Goal: Information Seeking & Learning: Check status

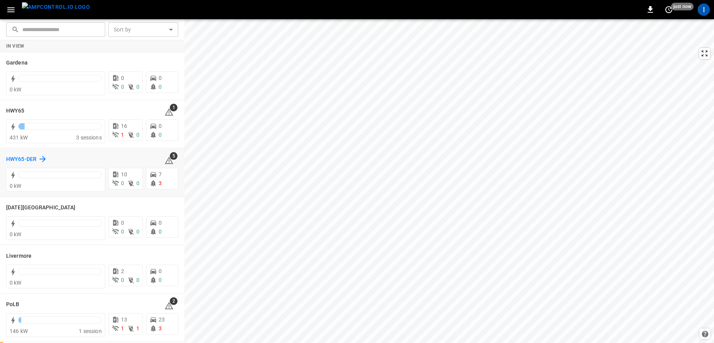
click at [31, 159] on h6 "HWY65-DER" at bounding box center [21, 159] width 30 height 8
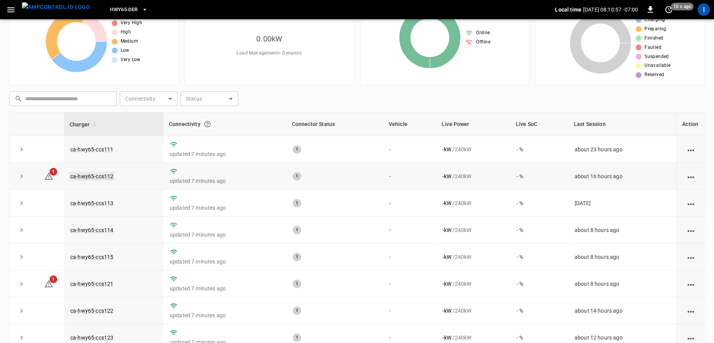
click at [90, 175] on link "ca-hwy65-ccs112" at bounding box center [92, 176] width 46 height 9
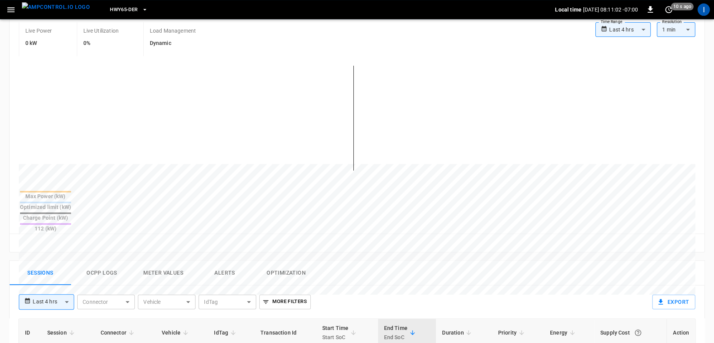
scroll to position [189, 0]
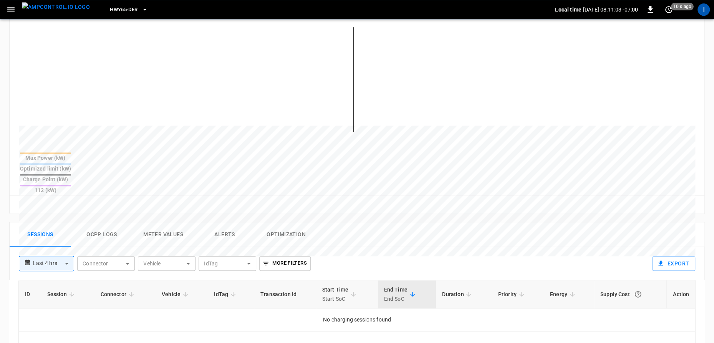
click at [223, 222] on button "Alerts" at bounding box center [224, 234] width 61 height 25
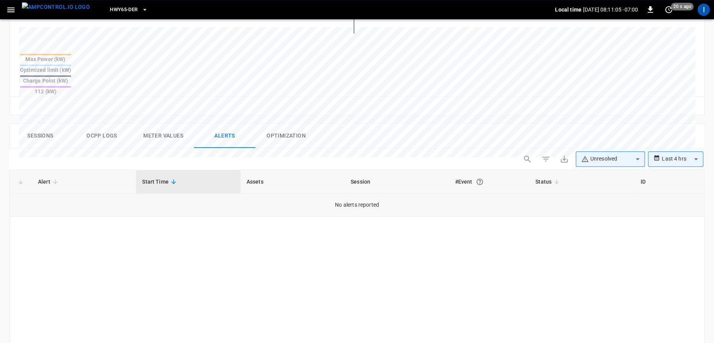
scroll to position [303, 0]
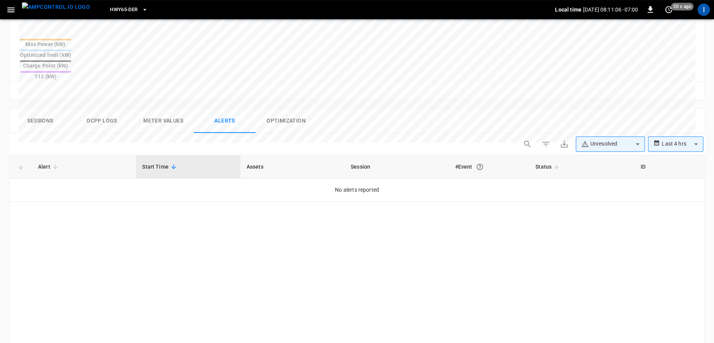
click at [607, 117] on body "**********" at bounding box center [357, 69] width 714 height 745
type input "**********"
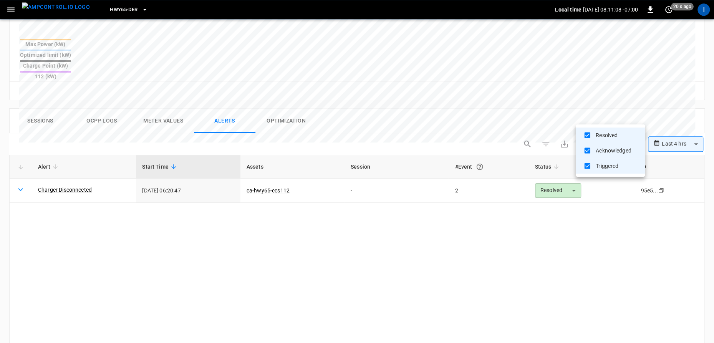
click at [507, 204] on div at bounding box center [357, 171] width 714 height 343
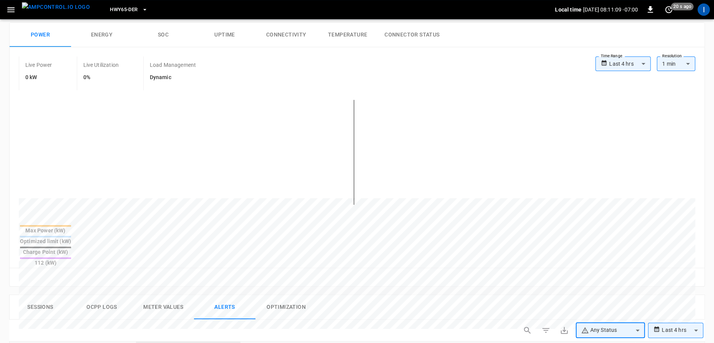
scroll to position [0, 0]
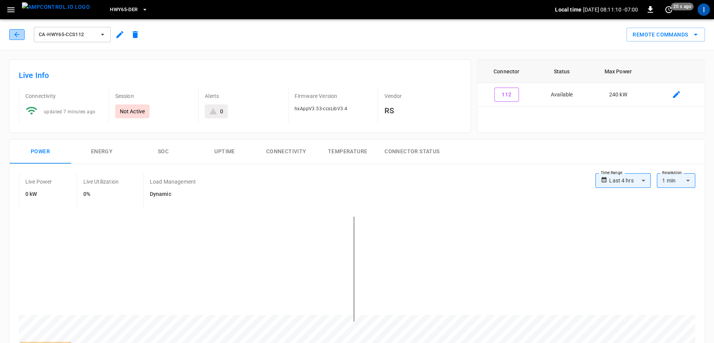
click at [18, 33] on icon "button" at bounding box center [17, 35] width 8 height 8
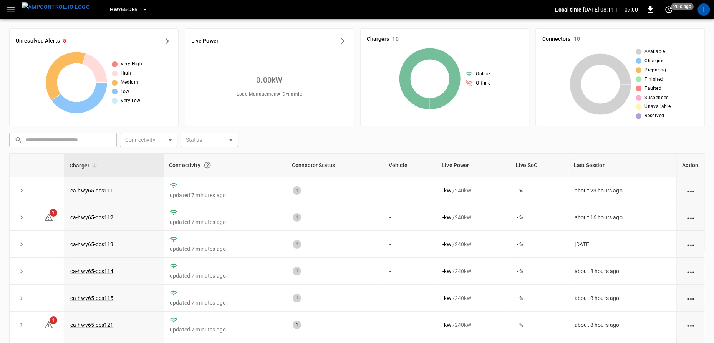
scroll to position [41, 0]
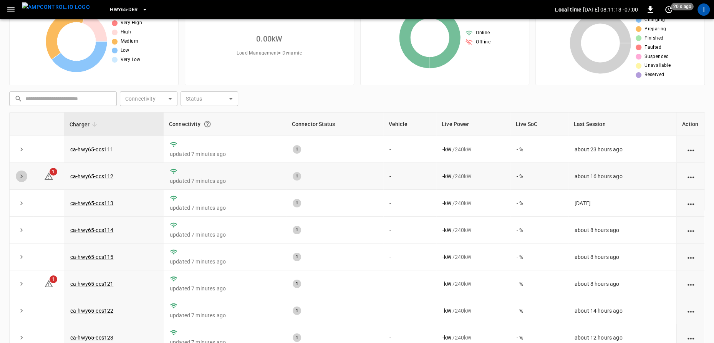
click at [20, 176] on icon "expand row" at bounding box center [22, 176] width 8 height 8
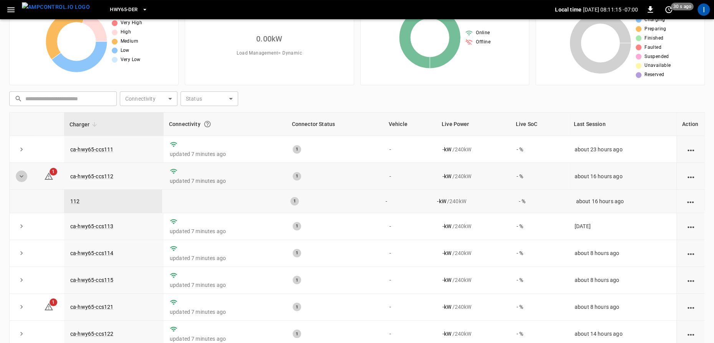
click at [25, 177] on icon "expand row" at bounding box center [22, 176] width 8 height 8
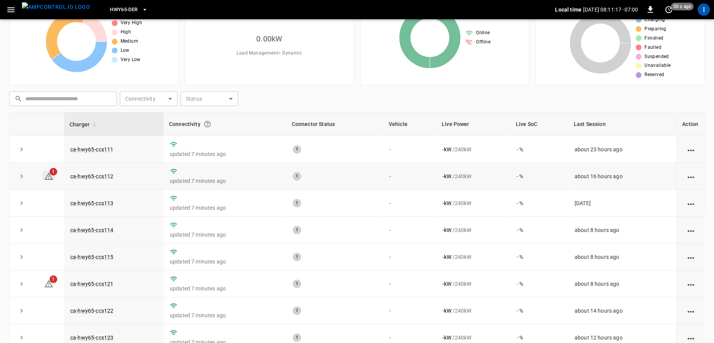
click at [53, 176] on icon at bounding box center [48, 176] width 9 height 9
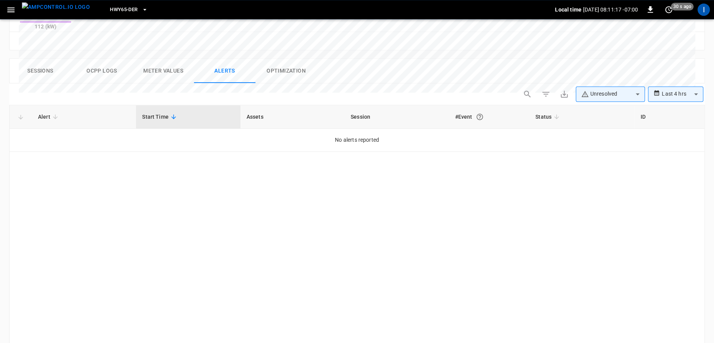
scroll to position [363, 0]
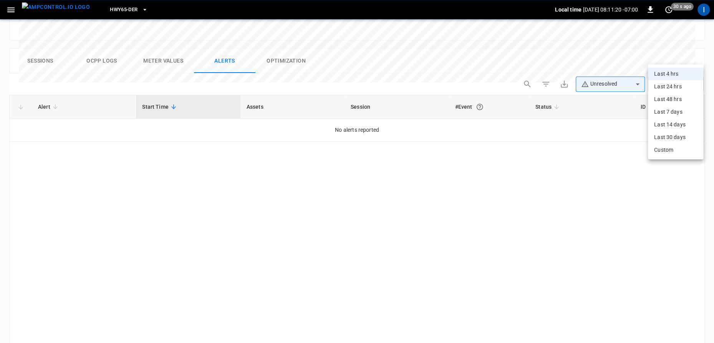
click at [684, 57] on body "**********" at bounding box center [357, 9] width 714 height 745
click at [672, 132] on li "Last 30 days" at bounding box center [675, 137] width 55 height 13
type input "**********"
type input "**"
type input "**********"
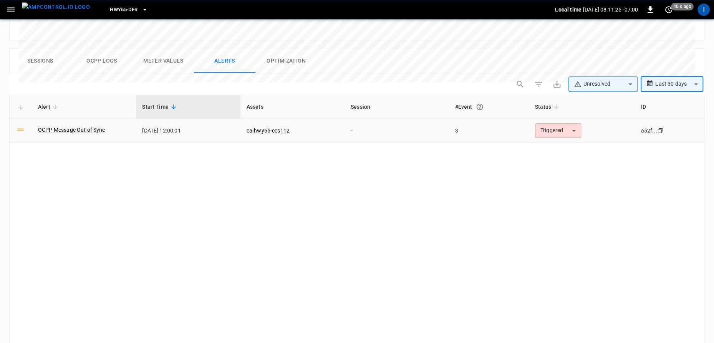
click at [555, 101] on body "**********" at bounding box center [357, 9] width 714 height 745
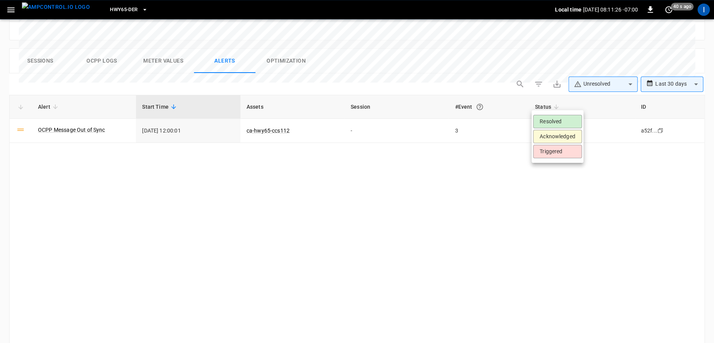
click at [552, 122] on li "Resolved" at bounding box center [557, 121] width 49 height 13
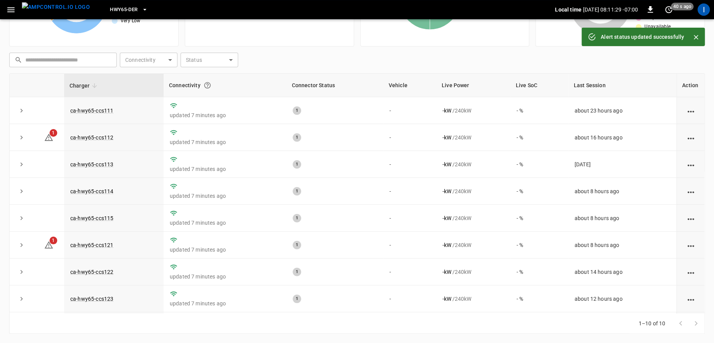
scroll to position [41, 0]
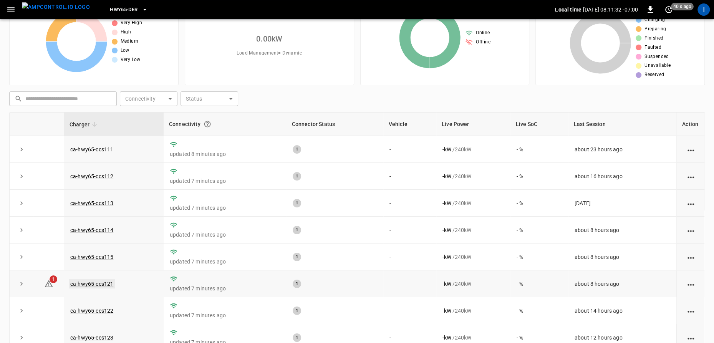
click at [89, 285] on link "ca-hwy65-ccs121" at bounding box center [92, 283] width 46 height 9
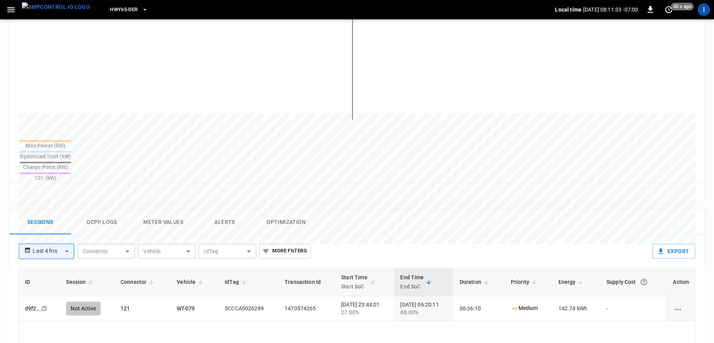
scroll to position [215, 0]
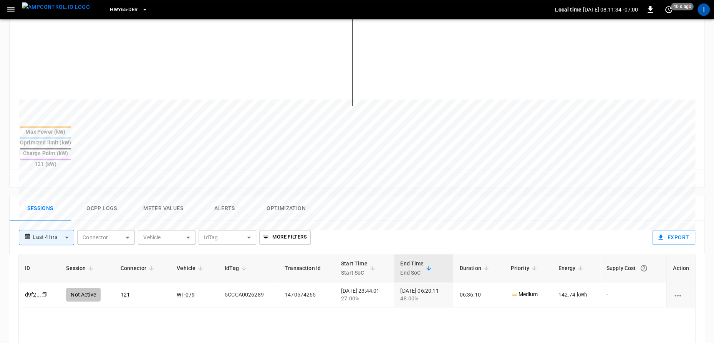
click at [225, 196] on button "Alerts" at bounding box center [224, 208] width 61 height 25
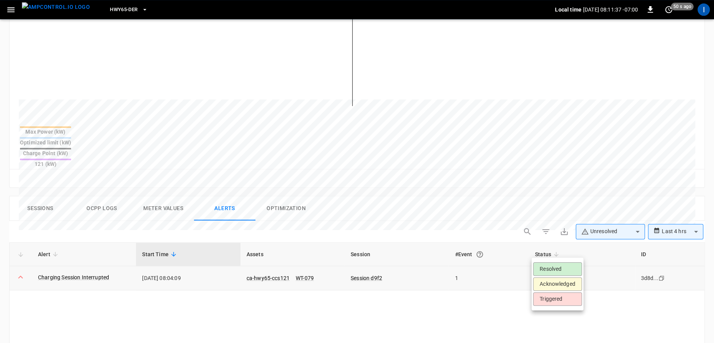
click at [576, 254] on body "**********" at bounding box center [357, 157] width 714 height 745
click at [563, 268] on li "Resolved" at bounding box center [557, 268] width 49 height 13
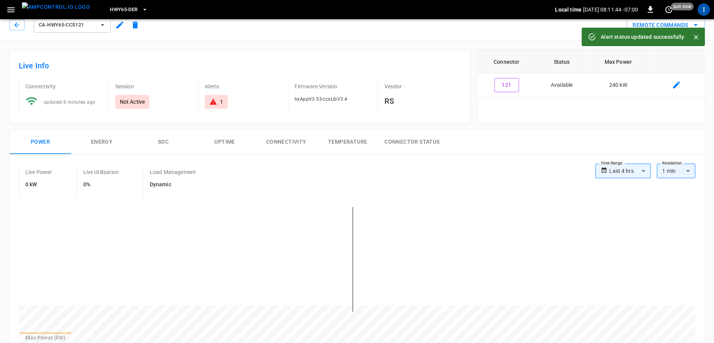
scroll to position [0, 0]
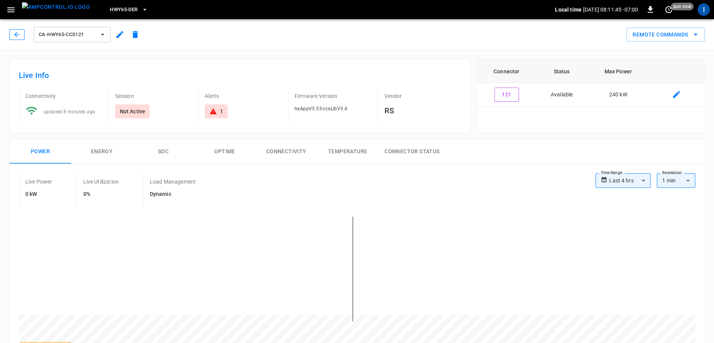
click at [20, 32] on icon "button" at bounding box center [17, 35] width 8 height 8
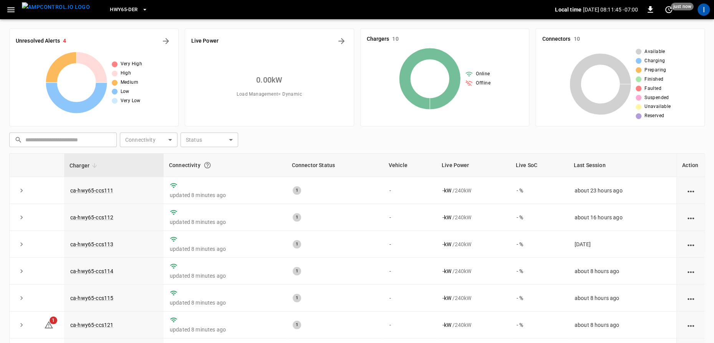
scroll to position [41, 0]
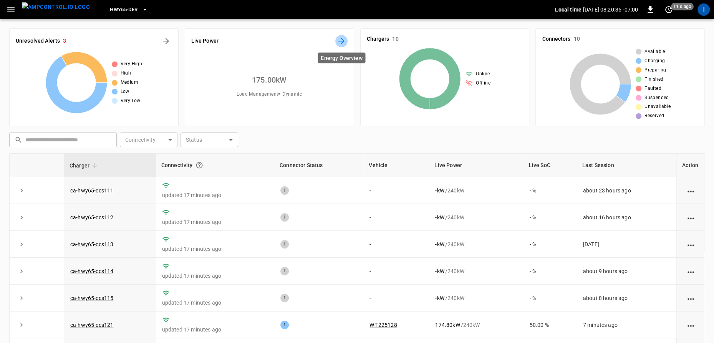
click at [342, 40] on icon "Energy Overview" at bounding box center [341, 41] width 6 height 6
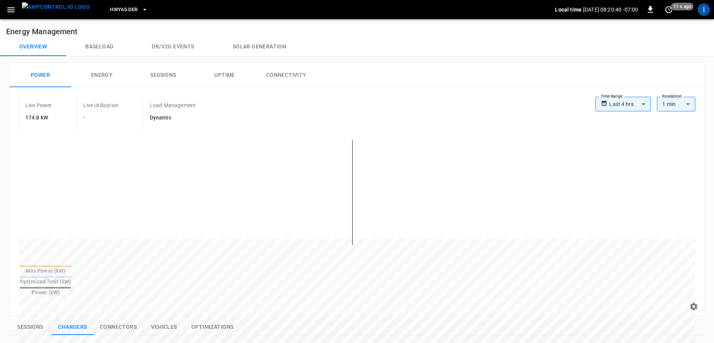
click at [265, 45] on button "Solar generation" at bounding box center [259, 47] width 92 height 18
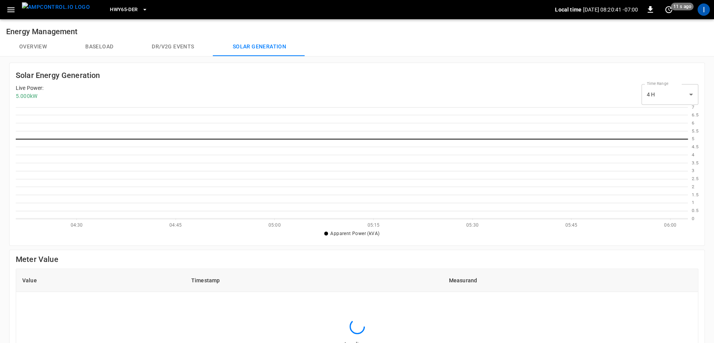
scroll to position [111, 672]
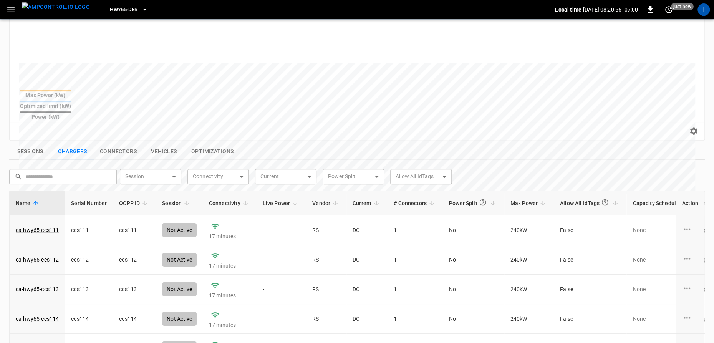
click at [33, 144] on button "Sessions" at bounding box center [30, 152] width 42 height 16
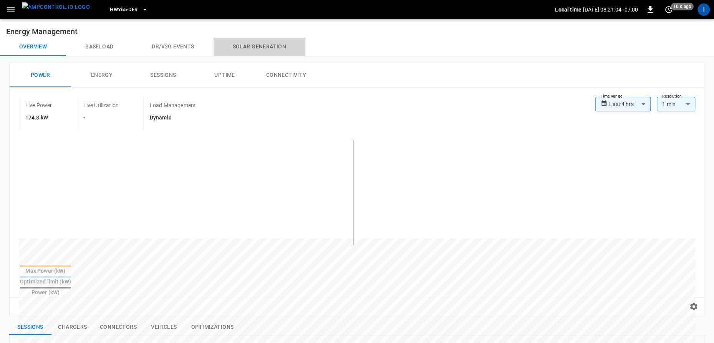
click at [263, 49] on button "Solar generation" at bounding box center [259, 47] width 92 height 18
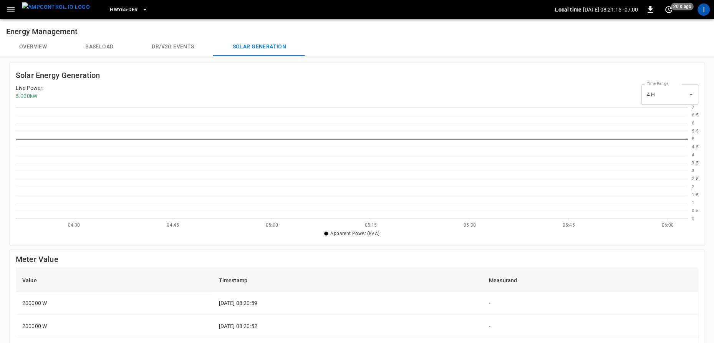
drag, startPoint x: 15, startPoint y: 96, endPoint x: 50, endPoint y: 96, distance: 35.7
click at [50, 96] on div "Solar Energy Generation Live Power : 5.000 kW Time Range 4 H ** select-time-ran…" at bounding box center [356, 154] width 695 height 183
click at [118, 94] on div "Live Power : 5.000 kW Time Range 4 H ** select-time-range" at bounding box center [357, 94] width 682 height 21
click at [101, 46] on button "Baseload" at bounding box center [99, 47] width 66 height 18
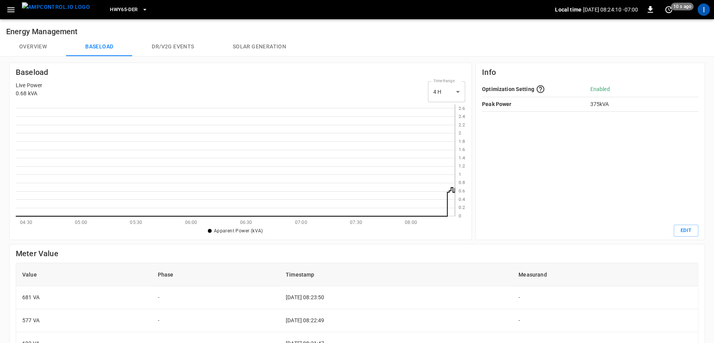
click at [260, 48] on button "Solar generation" at bounding box center [259, 47] width 92 height 18
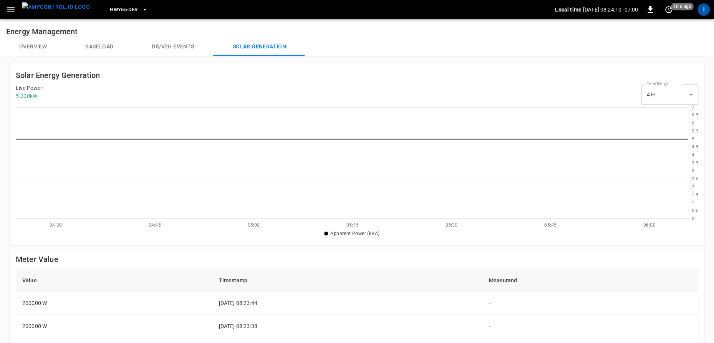
scroll to position [111, 672]
click at [667, 94] on body "HWY65-DER Local time 2025-09-04 08:24:15 -07:00 0 20 s ago I Energy Management …" at bounding box center [357, 269] width 714 height 539
click at [664, 127] on li "24 H" at bounding box center [669, 126] width 57 height 13
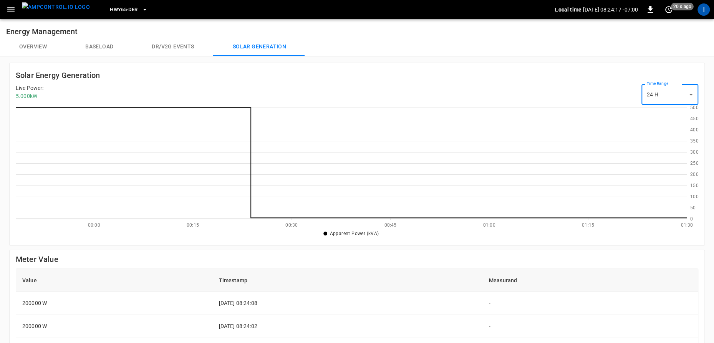
scroll to position [111, 670]
click at [667, 95] on body "HWY65-DER Local time 2025-09-04 08:24:19 -07:00 0 20 s ago I Energy Management …" at bounding box center [357, 269] width 714 height 539
click at [656, 114] on li "4 H" at bounding box center [669, 114] width 57 height 13
type input "**"
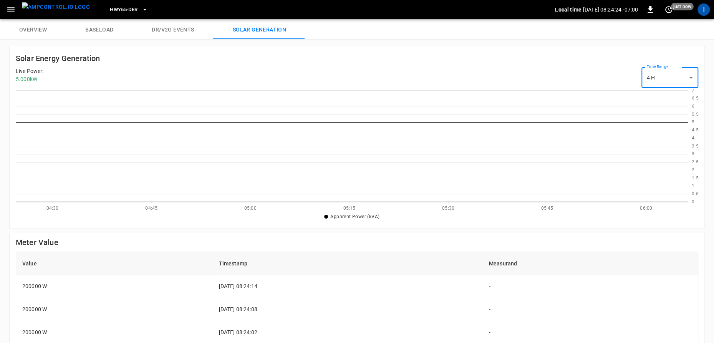
scroll to position [0, 0]
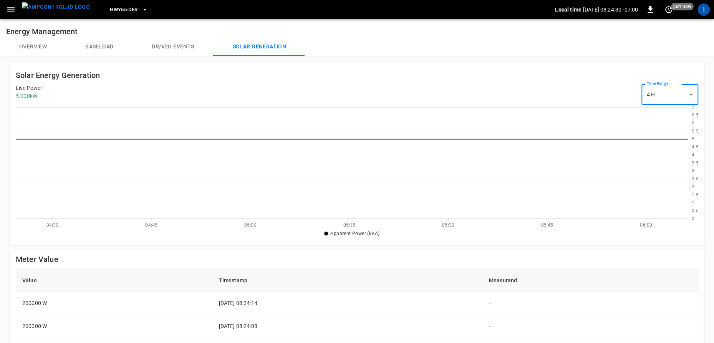
click at [41, 49] on button "Overview" at bounding box center [33, 47] width 66 height 18
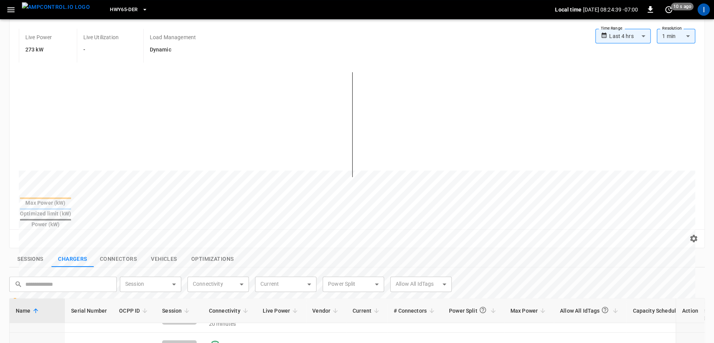
scroll to position [50, 0]
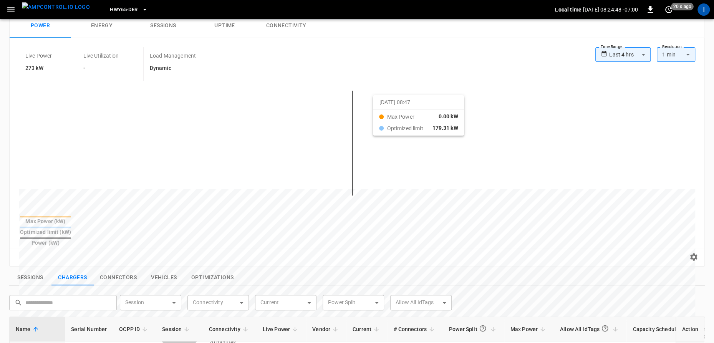
drag, startPoint x: 326, startPoint y: 101, endPoint x: 382, endPoint y: 101, distance: 56.8
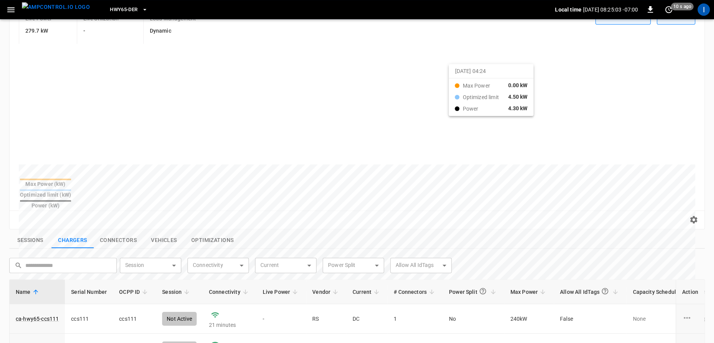
scroll to position [0, 0]
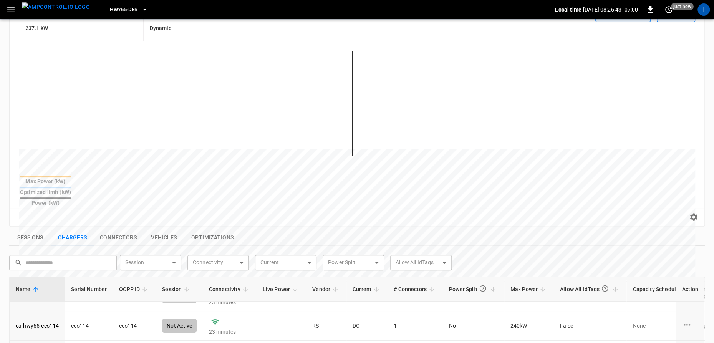
scroll to position [88, 0]
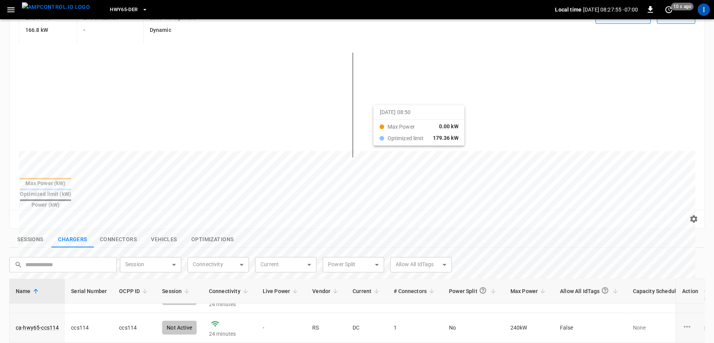
drag, startPoint x: 276, startPoint y: 108, endPoint x: 382, endPoint y: 112, distance: 106.0
click at [382, 283] on div at bounding box center [342, 335] width 647 height 105
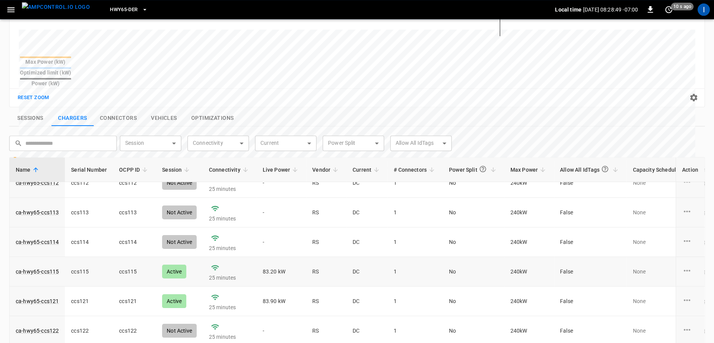
scroll to position [51, 0]
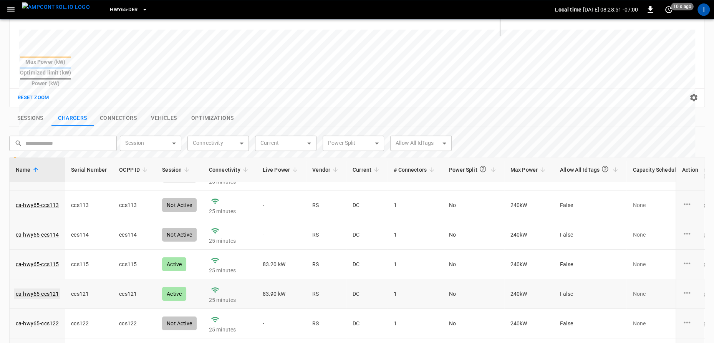
click at [47, 288] on link "ca-hwy65-ccs121" at bounding box center [37, 293] width 46 height 11
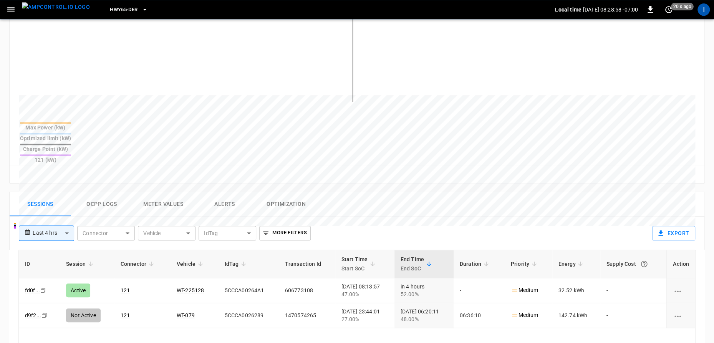
scroll to position [217, 0]
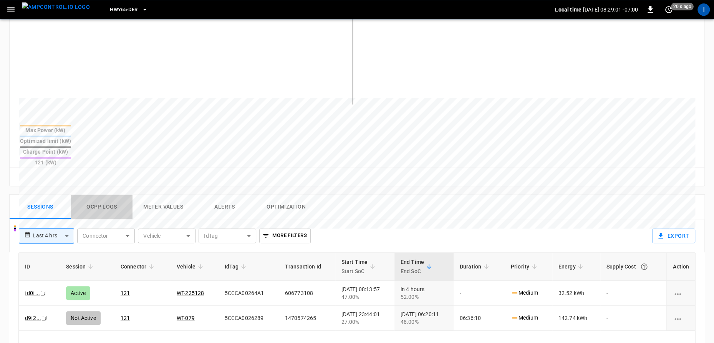
click at [101, 195] on button "Ocpp logs" at bounding box center [101, 207] width 61 height 25
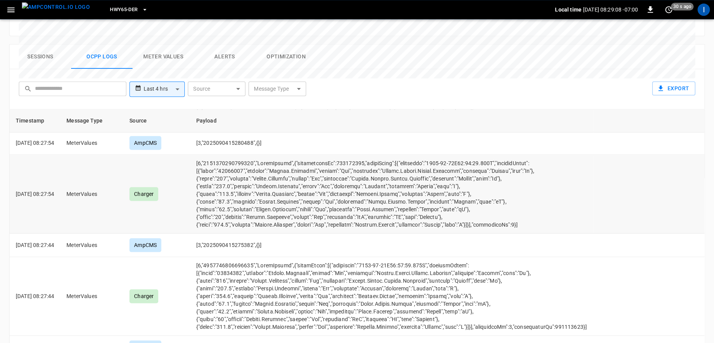
scroll to position [617, 0]
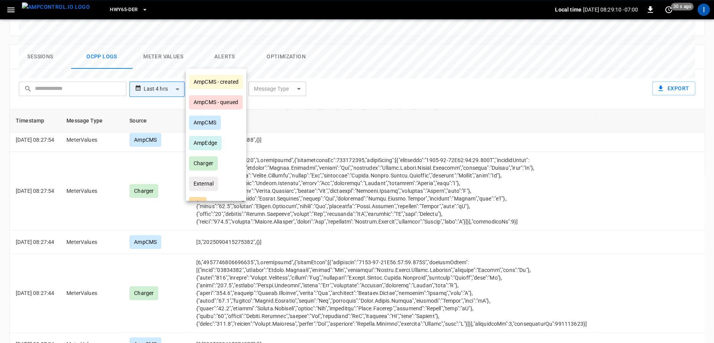
click at [237, 62] on body "**********" at bounding box center [357, 6] width 714 height 746
click at [221, 143] on div "AmpEdge" at bounding box center [205, 143] width 33 height 14
type input "*******"
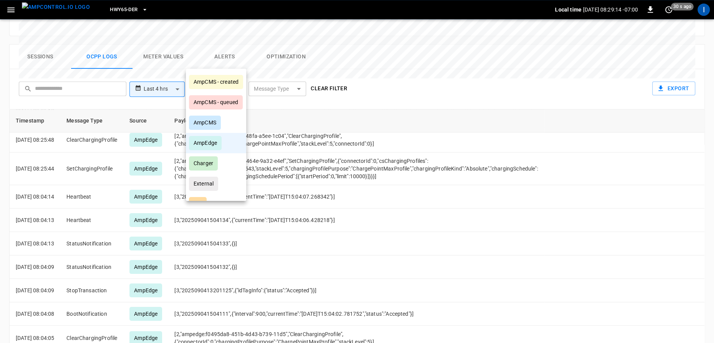
click at [374, 210] on div at bounding box center [357, 171] width 714 height 343
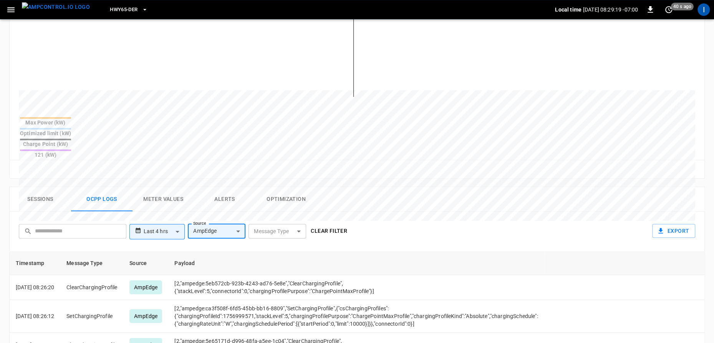
scroll to position [228, 0]
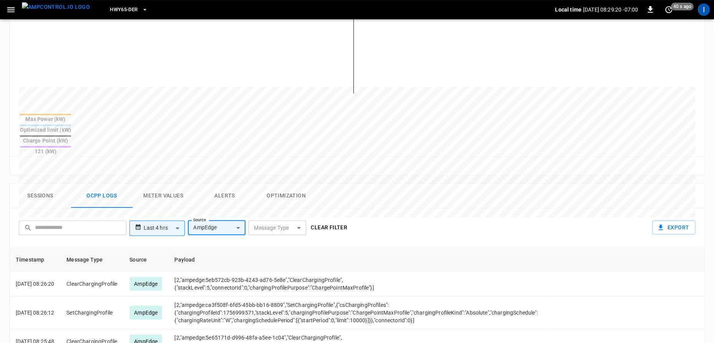
click at [234, 200] on body "**********" at bounding box center [357, 145] width 714 height 746
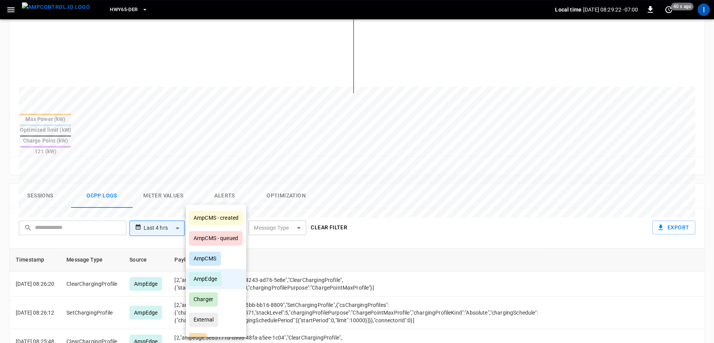
click at [326, 197] on div at bounding box center [357, 171] width 714 height 343
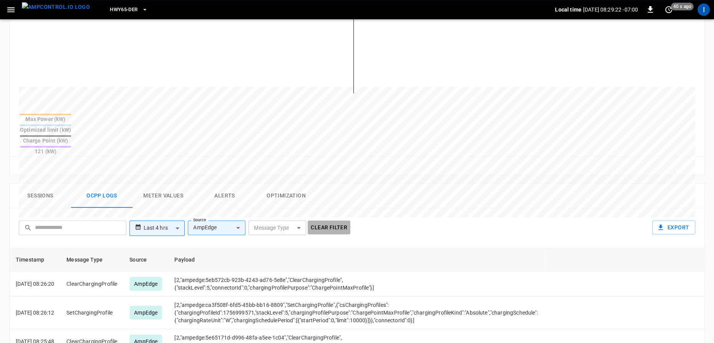
click at [326, 220] on button "Clear filter" at bounding box center [329, 227] width 43 height 14
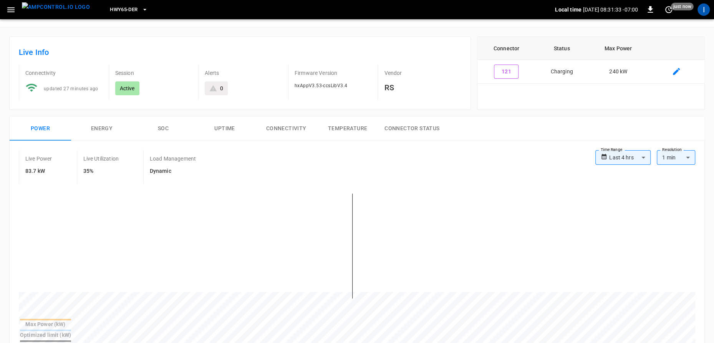
scroll to position [51, 0]
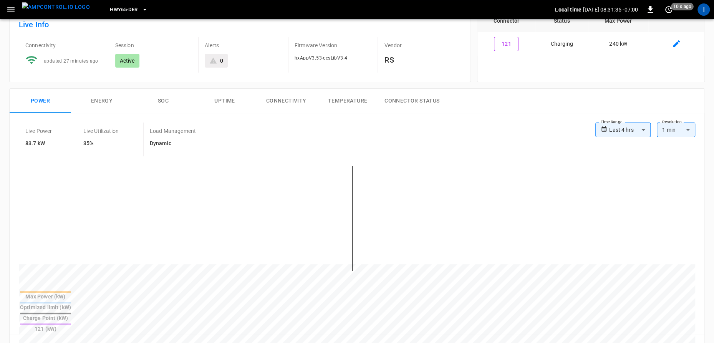
click at [163, 101] on button "SOC" at bounding box center [162, 101] width 61 height 25
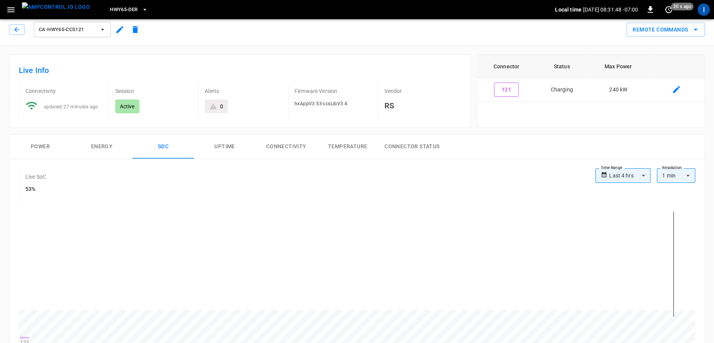
scroll to position [0, 0]
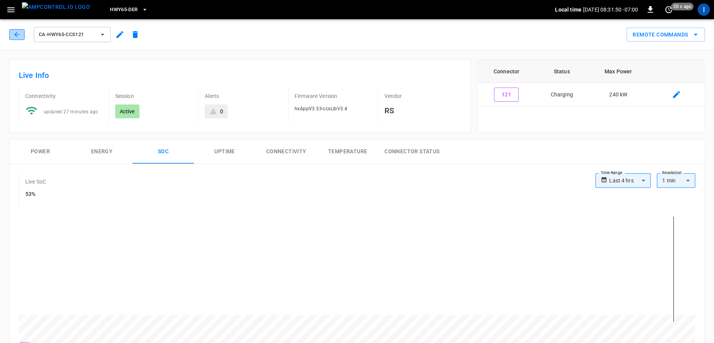
click at [17, 35] on icon "button" at bounding box center [16, 34] width 5 height 5
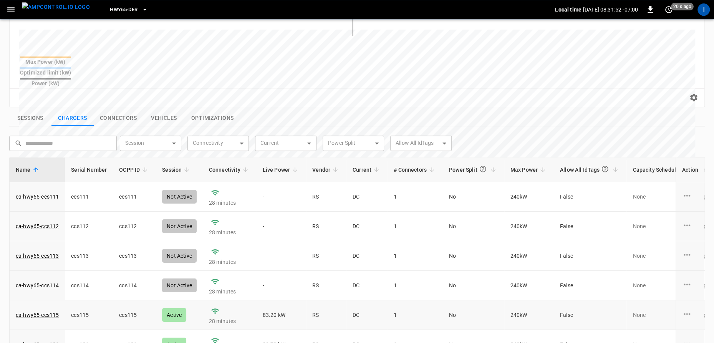
scroll to position [31, 0]
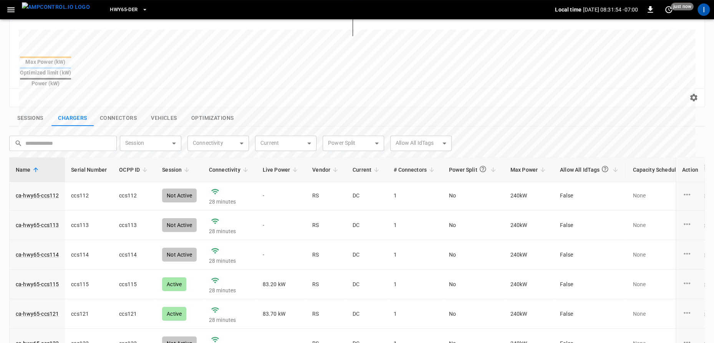
click at [28, 110] on button "Sessions" at bounding box center [30, 118] width 42 height 16
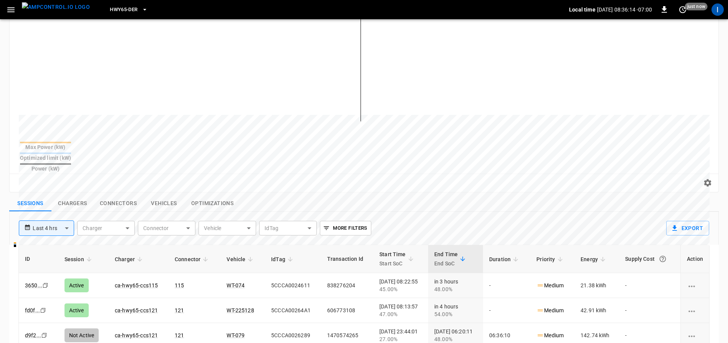
scroll to position [0, 0]
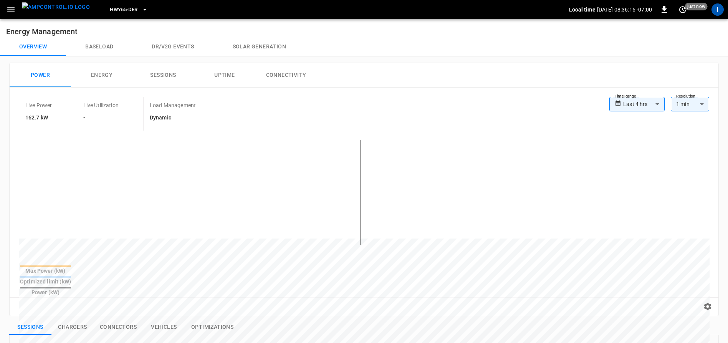
click at [259, 48] on button "Solar generation" at bounding box center [259, 47] width 92 height 18
click at [269, 49] on button "Solar generation" at bounding box center [259, 47] width 92 height 18
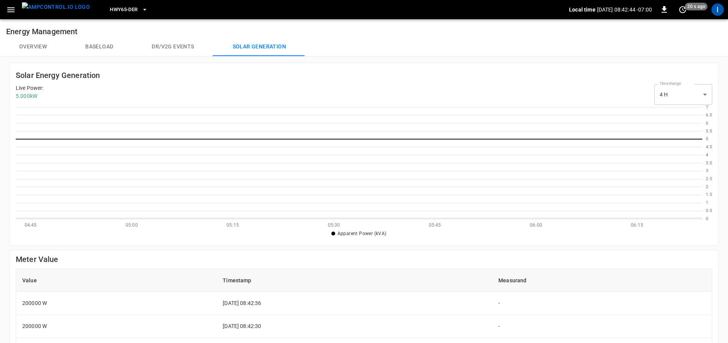
click at [32, 43] on button "Overview" at bounding box center [33, 47] width 66 height 18
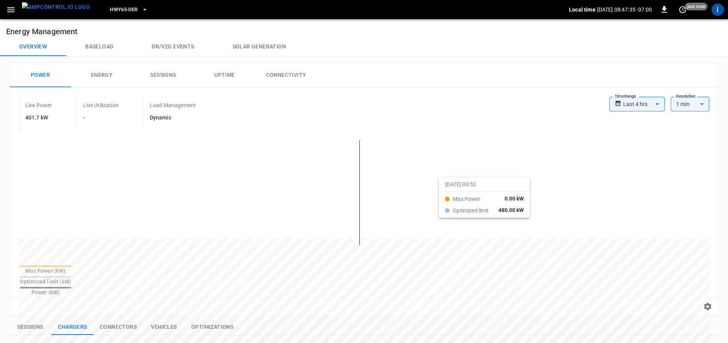
drag, startPoint x: 273, startPoint y: 183, endPoint x: 448, endPoint y: 184, distance: 174.7
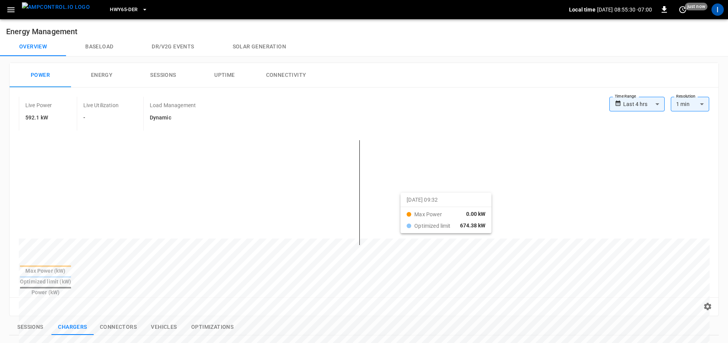
drag, startPoint x: 275, startPoint y: 199, endPoint x: 410, endPoint y: 199, distance: 135.5
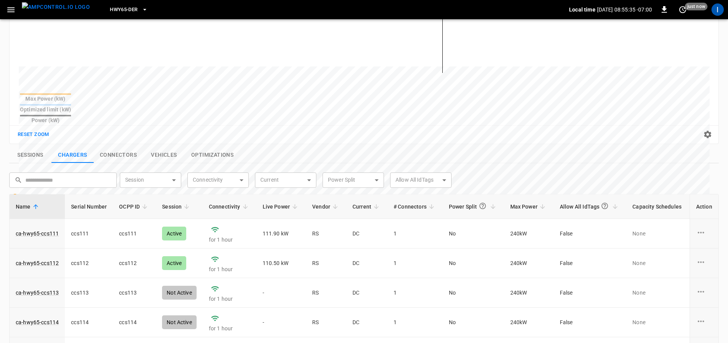
scroll to position [273, 0]
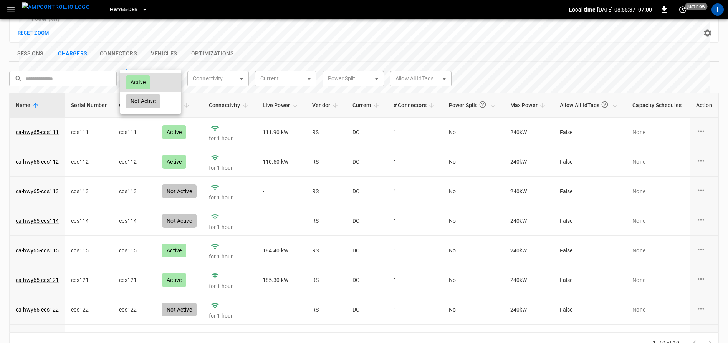
click at [175, 61] on body "**********" at bounding box center [364, 43] width 728 height 633
click at [165, 78] on li "Active" at bounding box center [150, 82] width 61 height 19
type input "******"
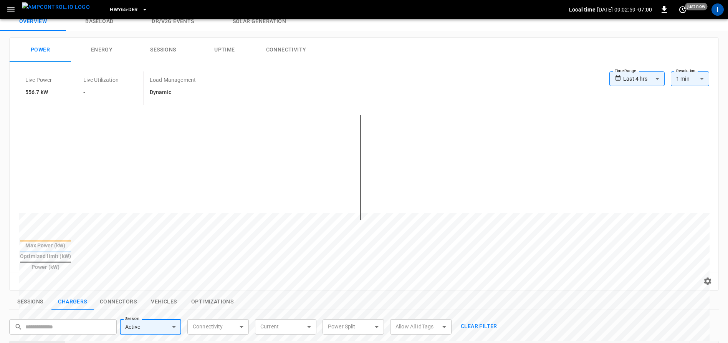
scroll to position [0, 0]
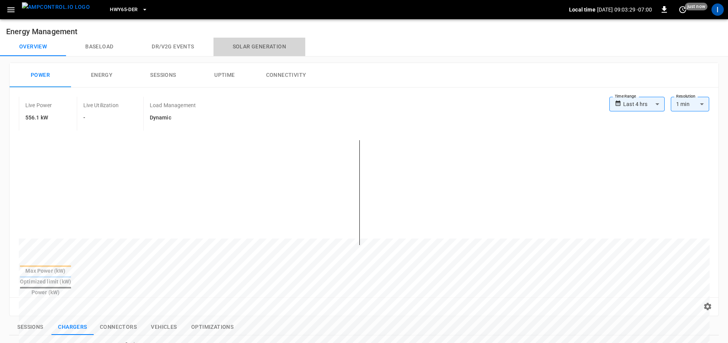
click at [245, 46] on button "Solar generation" at bounding box center [259, 47] width 92 height 18
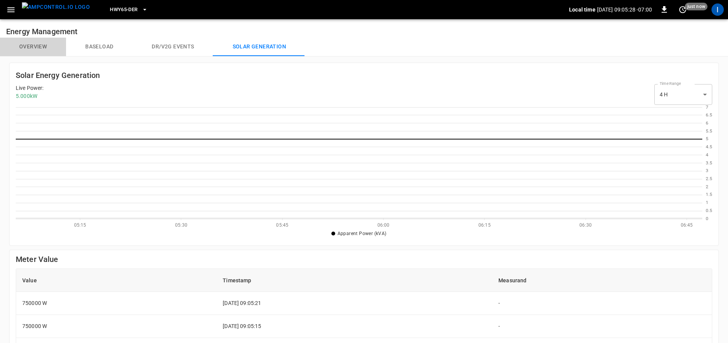
click at [38, 42] on button "Overview" at bounding box center [33, 47] width 66 height 18
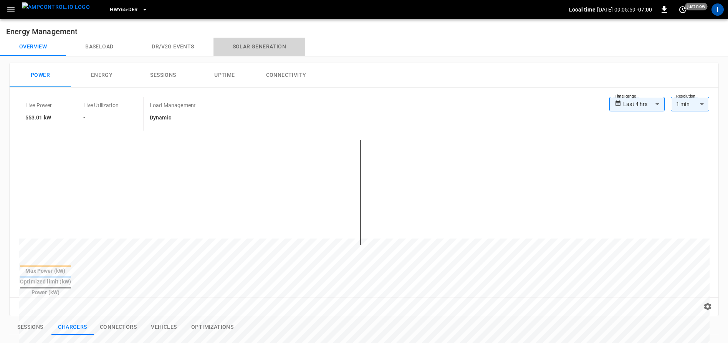
click at [256, 48] on button "Solar generation" at bounding box center [259, 47] width 92 height 18
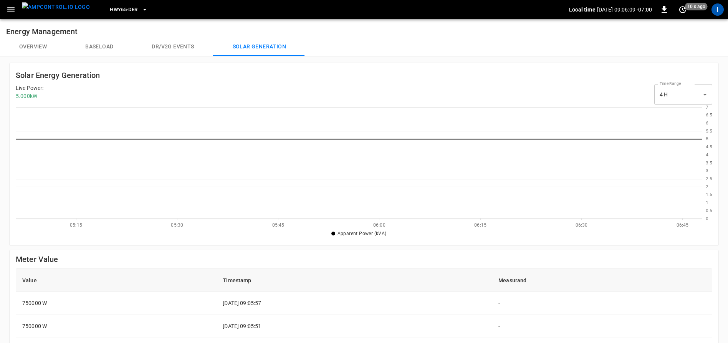
click at [698, 101] on body "HWY65-DER Local time [DATE] 09:06:09 -07:00 0 10 s ago I Energy Management Over…" at bounding box center [364, 269] width 728 height 539
click at [670, 123] on li "24 H" at bounding box center [683, 126] width 58 height 13
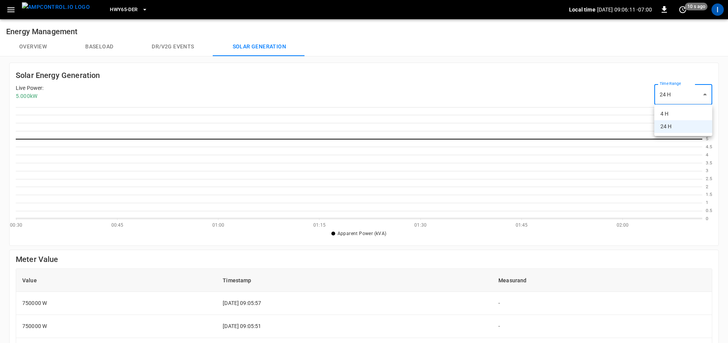
click at [678, 95] on body "HWY65-DER Local time [DATE] 09:06:11 -07:00 0 10 s ago I Energy Management Over…" at bounding box center [364, 269] width 728 height 539
click at [672, 109] on li "4 H" at bounding box center [683, 114] width 58 height 13
type input "**"
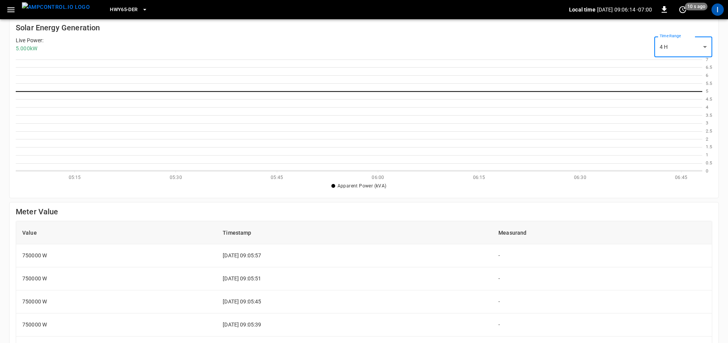
scroll to position [0, 0]
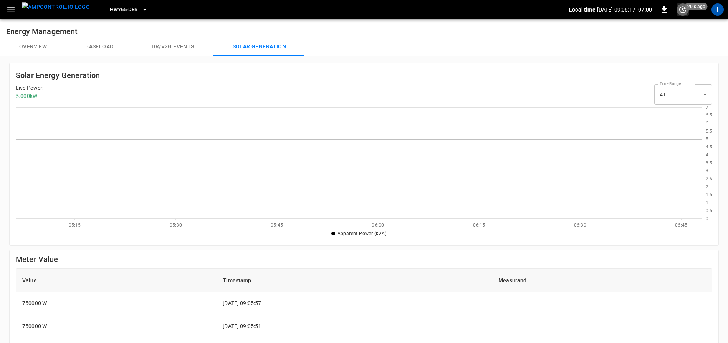
click at [682, 9] on icon "set refresh interval" at bounding box center [682, 9] width 9 height 9
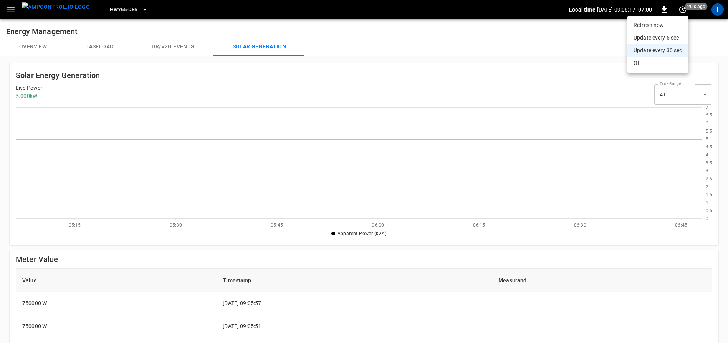
click at [669, 34] on li "Update every 5 sec" at bounding box center [657, 37] width 61 height 13
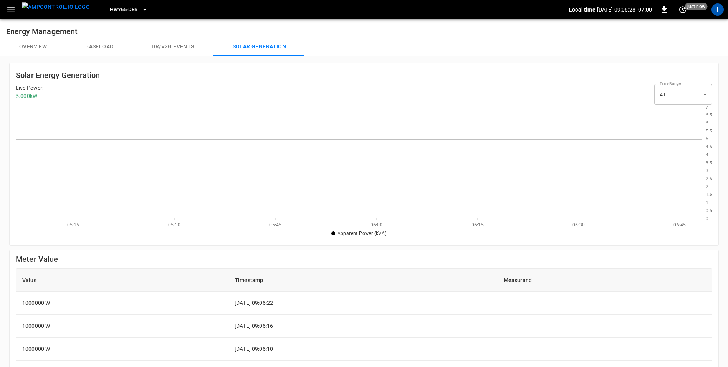
click at [32, 45] on button "Overview" at bounding box center [33, 47] width 66 height 18
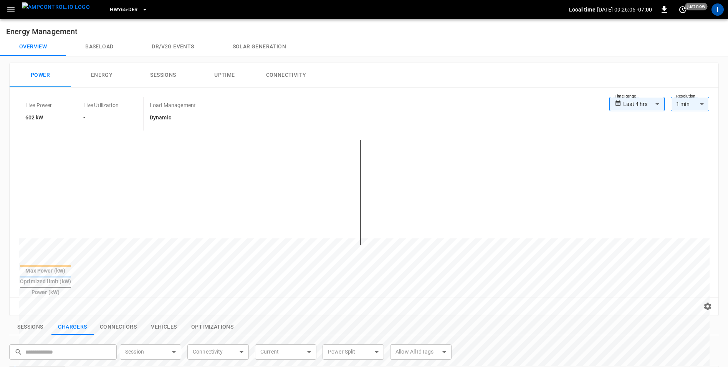
click at [270, 50] on button "Solar generation" at bounding box center [259, 47] width 92 height 18
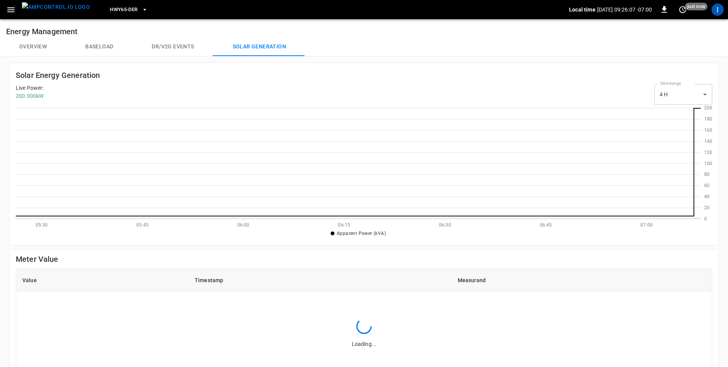
scroll to position [111, 685]
click at [43, 46] on button "Overview" at bounding box center [33, 47] width 66 height 18
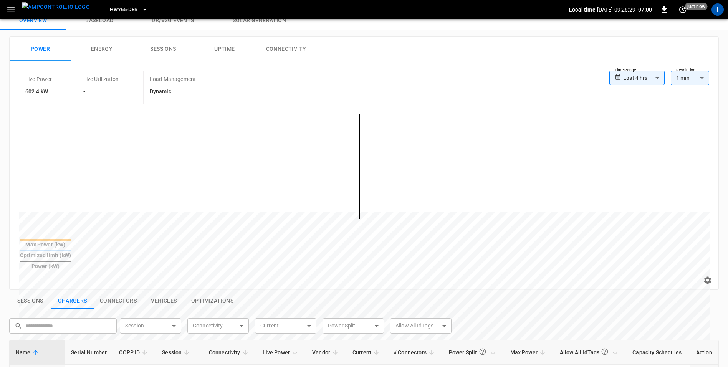
scroll to position [28, 0]
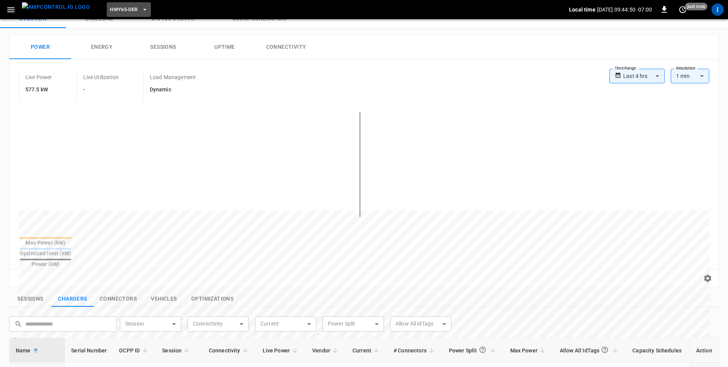
click at [118, 13] on span "HWY65-DER" at bounding box center [124, 9] width 28 height 9
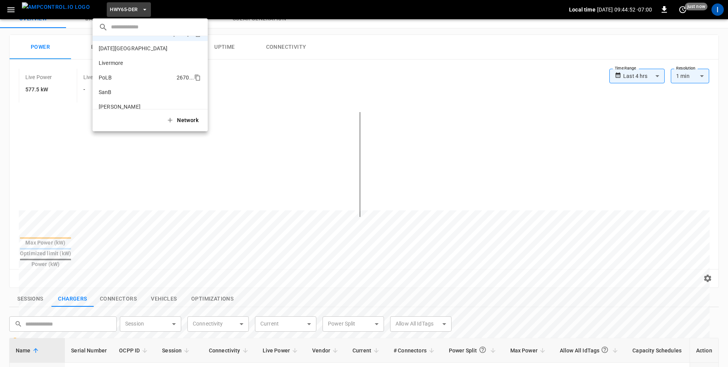
scroll to position [0, 0]
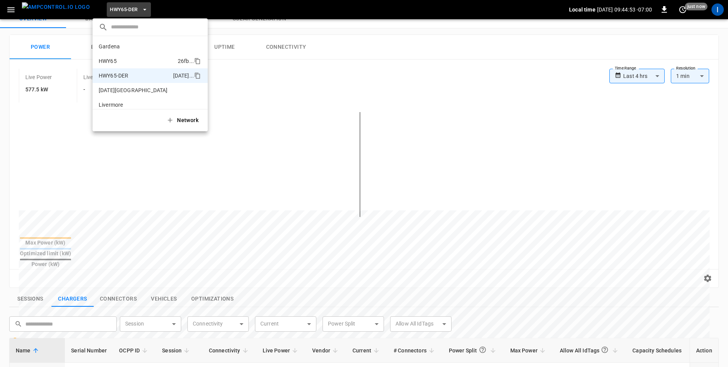
click at [119, 59] on p "HWY65" at bounding box center [137, 61] width 76 height 8
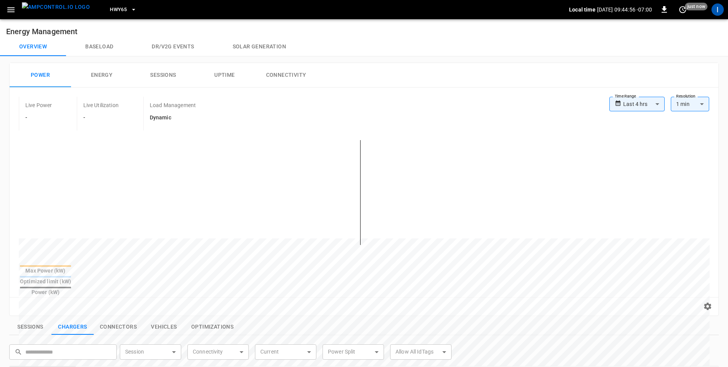
click at [8, 5] on icon "button" at bounding box center [11, 10] width 10 height 10
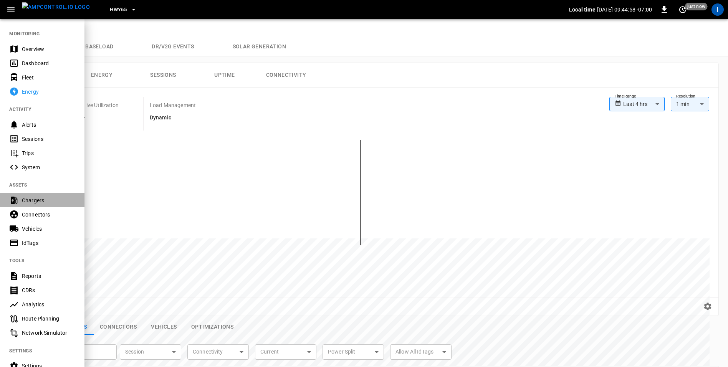
click at [35, 194] on div "Chargers" at bounding box center [42, 200] width 84 height 14
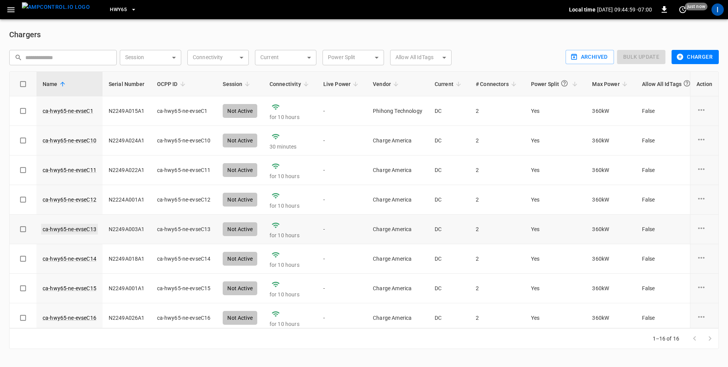
click at [82, 232] on link "ca-hwy65-ne-evseC13" at bounding box center [69, 229] width 57 height 11
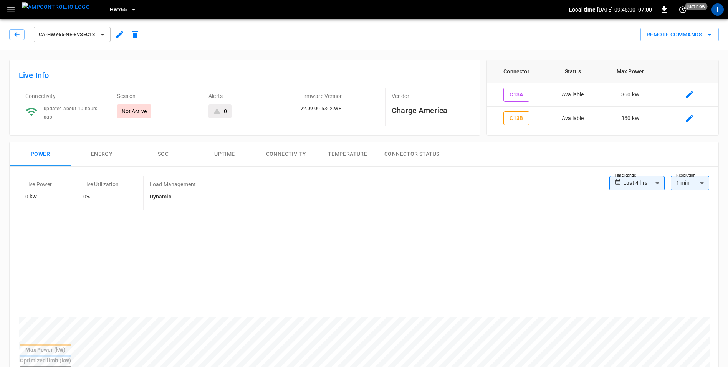
click at [117, 31] on icon "button" at bounding box center [119, 34] width 9 height 9
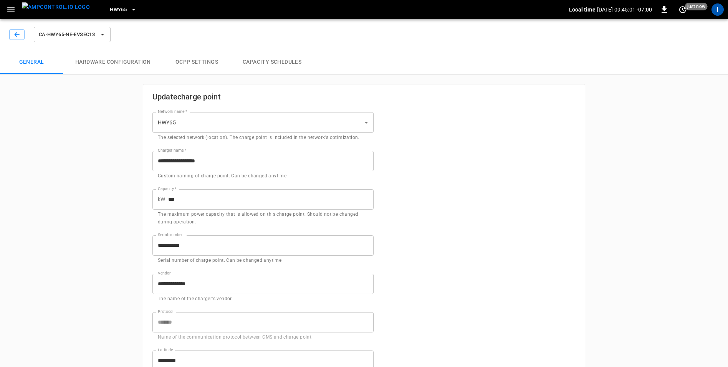
type input "**********"
click at [117, 57] on button "Hardware configuration" at bounding box center [113, 62] width 100 height 25
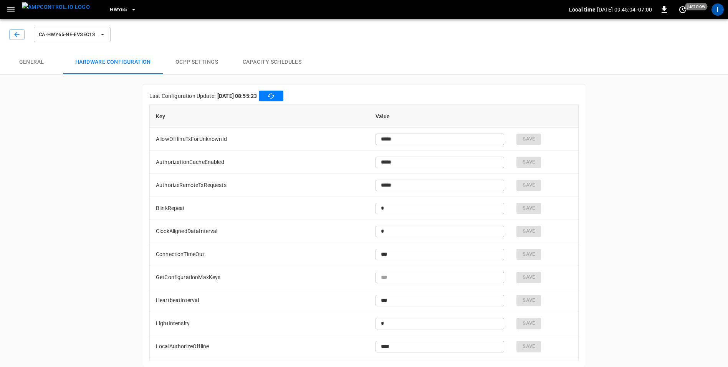
click at [66, 232] on div "**********" at bounding box center [364, 196] width 728 height 361
click at [438, 229] on input "****" at bounding box center [440, 233] width 129 height 14
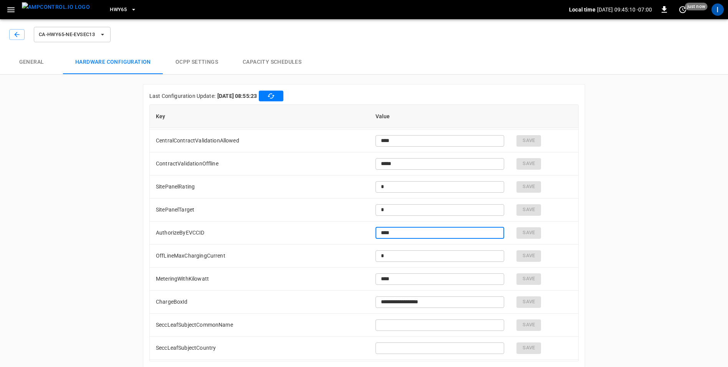
click at [90, 204] on div "**********" at bounding box center [364, 196] width 728 height 361
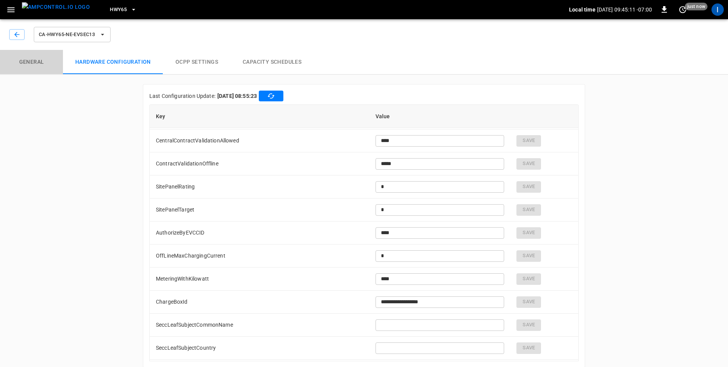
click at [28, 63] on button "General" at bounding box center [31, 62] width 63 height 25
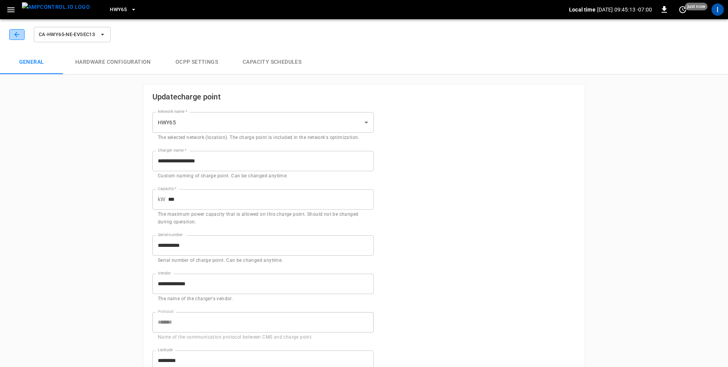
click at [18, 31] on icon "button" at bounding box center [17, 35] width 8 height 8
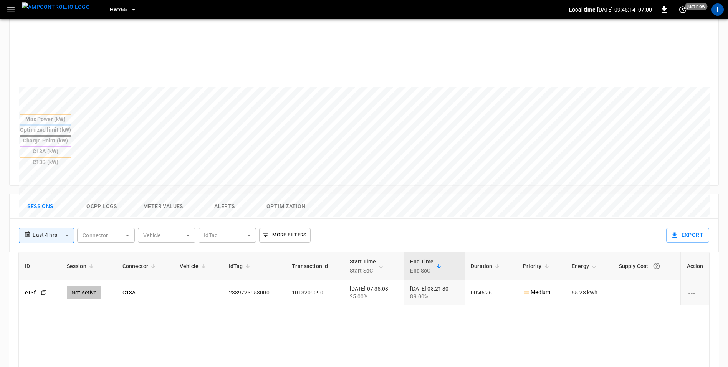
scroll to position [186, 0]
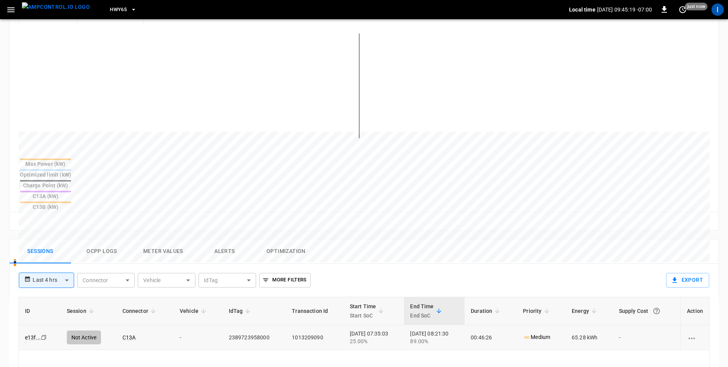
click at [254, 325] on td "2389723958000" at bounding box center [254, 337] width 63 height 25
click at [293, 325] on td "1013209090" at bounding box center [315, 337] width 58 height 25
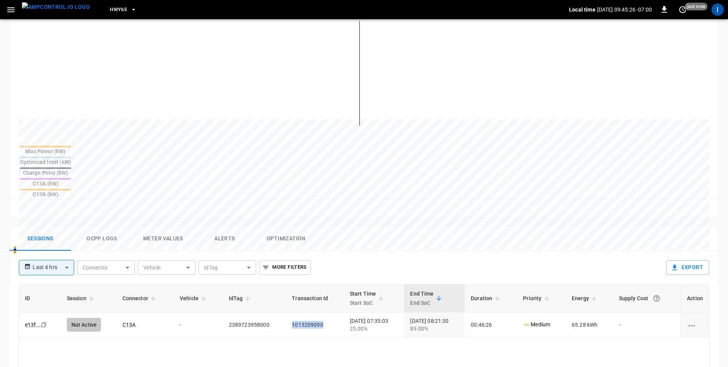
click at [93, 227] on button "Ocpp logs" at bounding box center [101, 239] width 61 height 25
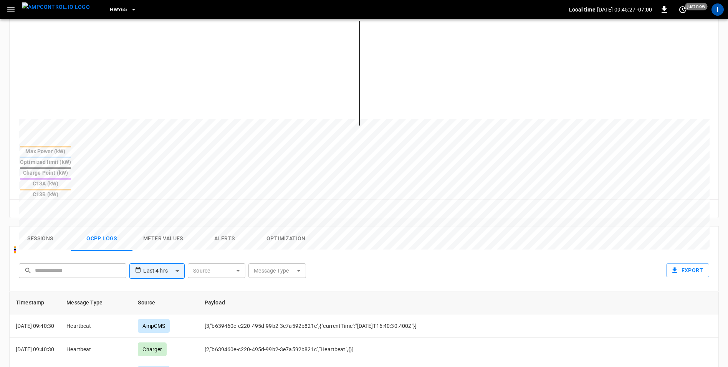
click at [279, 233] on body "**********" at bounding box center [364, 189] width 728 height 776
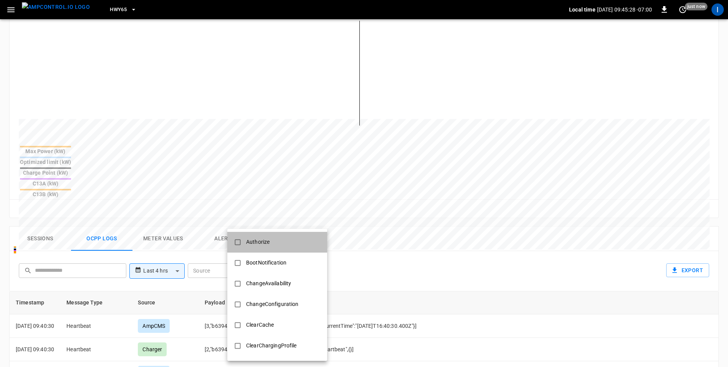
click at [267, 248] on div "Authorize" at bounding box center [258, 242] width 33 height 14
type input "*********"
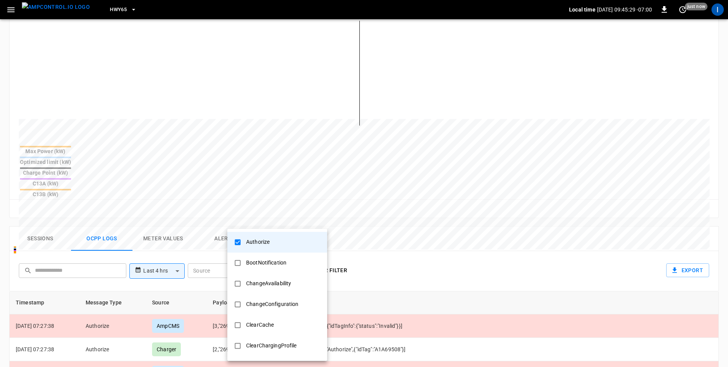
click at [404, 207] on div at bounding box center [364, 183] width 728 height 367
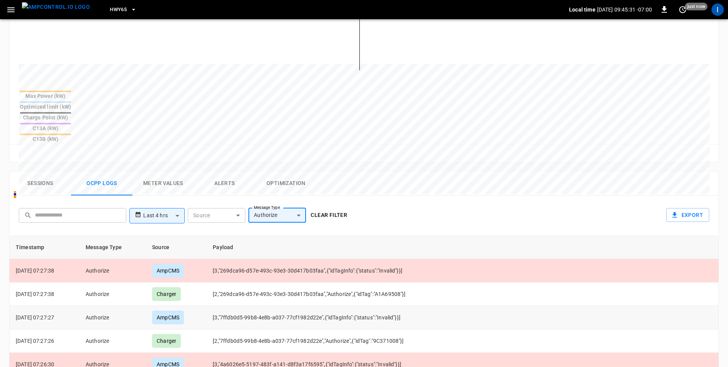
scroll to position [251, 0]
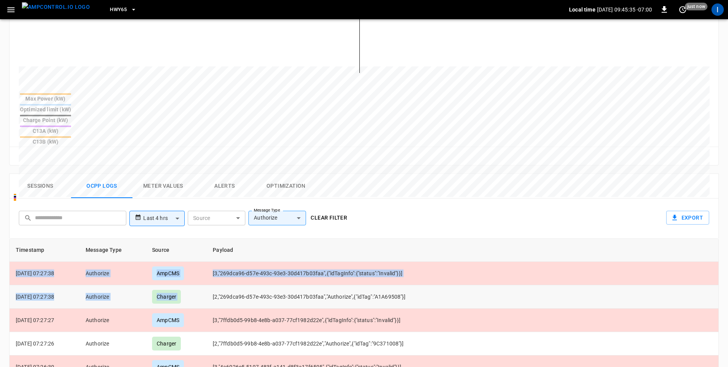
drag, startPoint x: 15, startPoint y: 233, endPoint x: 429, endPoint y: 247, distance: 413.8
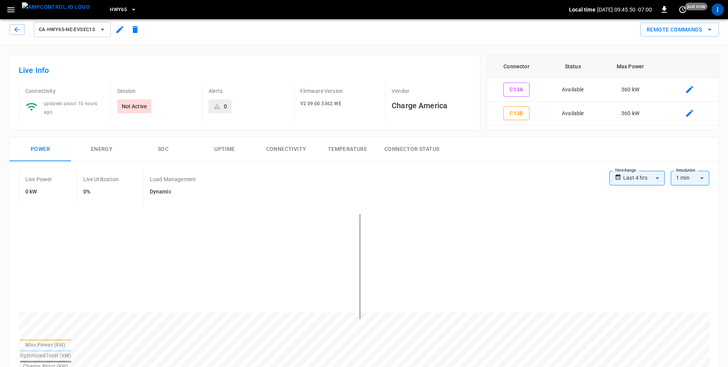
scroll to position [0, 0]
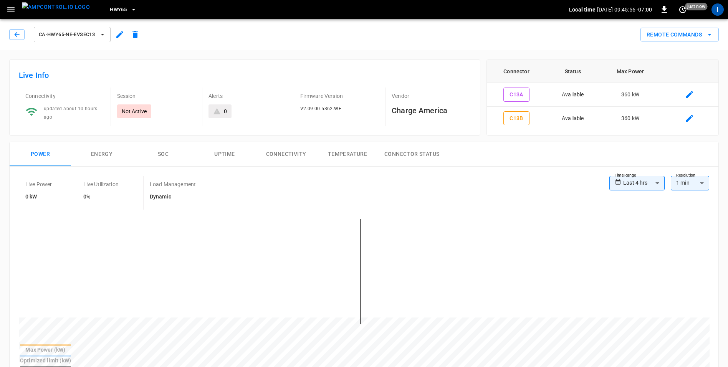
click at [102, 34] on icon "button" at bounding box center [102, 35] width 3 height 2
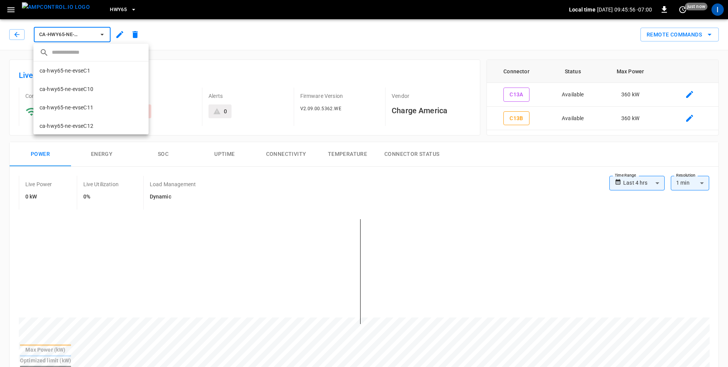
scroll to position [68, 0]
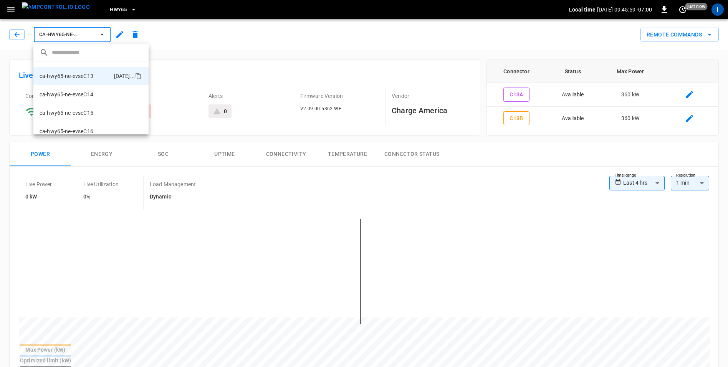
click at [212, 34] on div at bounding box center [364, 183] width 728 height 367
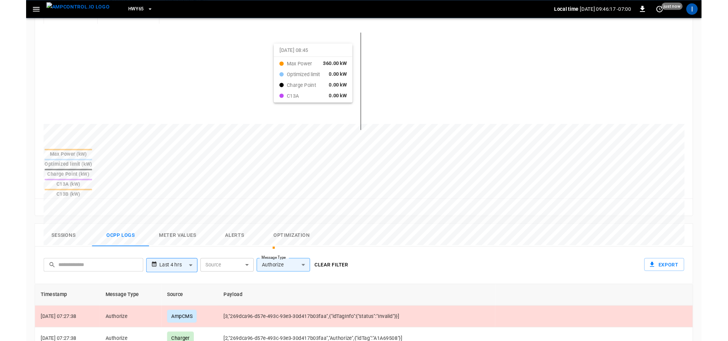
scroll to position [242, 0]
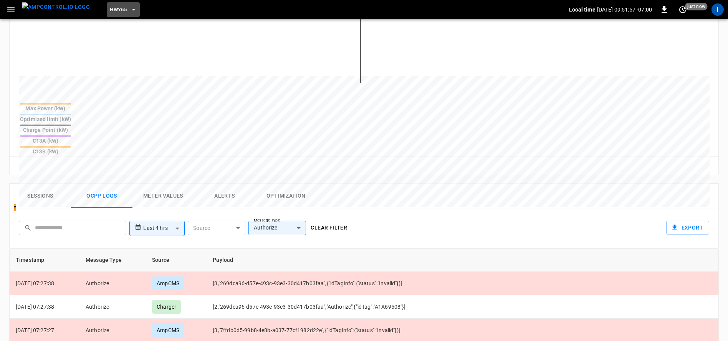
click at [110, 11] on span "HWY65" at bounding box center [118, 9] width 17 height 9
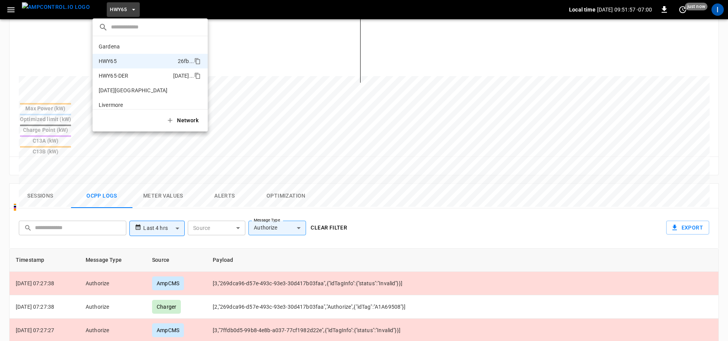
scroll to position [12, 0]
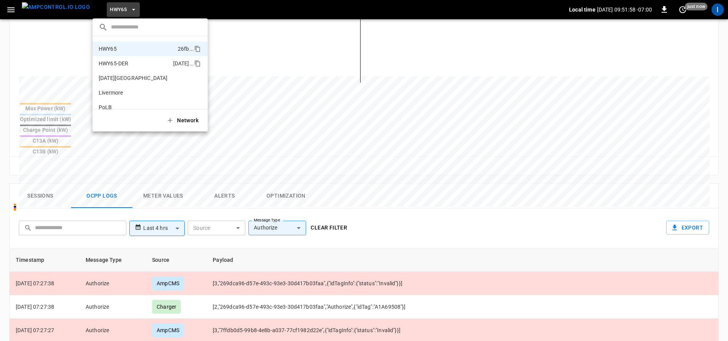
click at [132, 63] on p "HWY65-DER" at bounding box center [134, 64] width 71 height 8
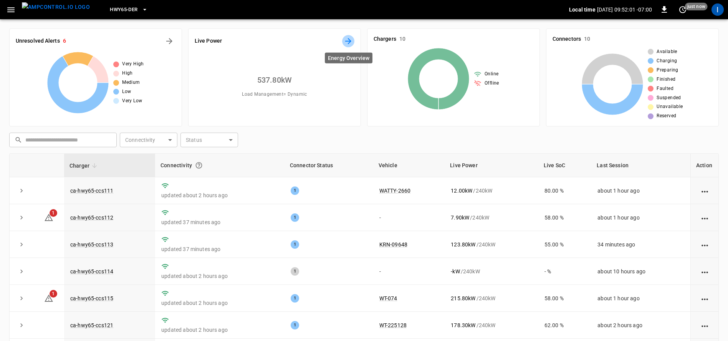
click at [347, 38] on icon "Energy Overview" at bounding box center [348, 40] width 9 height 9
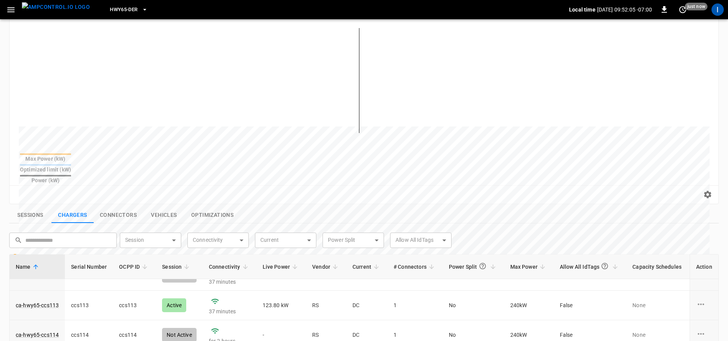
scroll to position [81, 0]
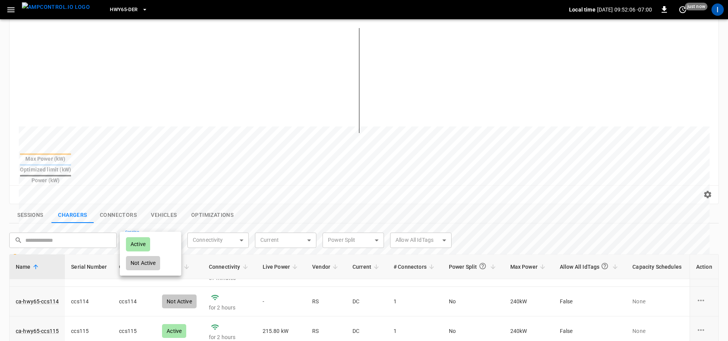
click at [152, 228] on body "**********" at bounding box center [364, 203] width 728 height 631
click at [150, 242] on div "Active" at bounding box center [138, 244] width 24 height 14
type input "******"
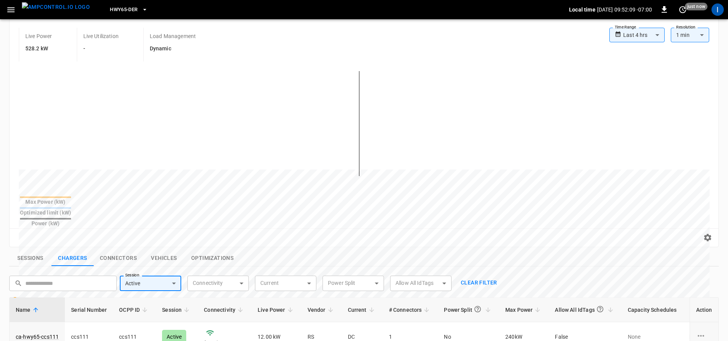
scroll to position [67, 0]
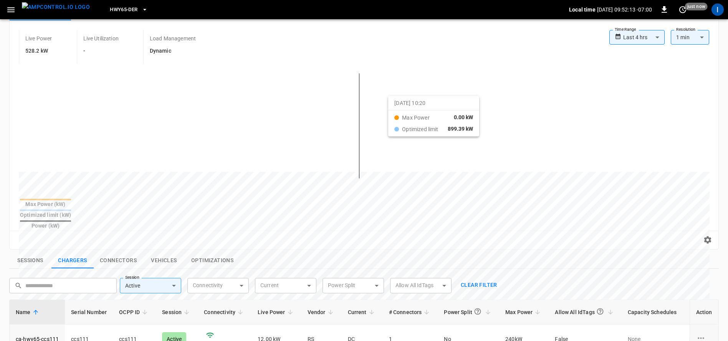
drag, startPoint x: 205, startPoint y: 98, endPoint x: 398, endPoint y: 103, distance: 193.2
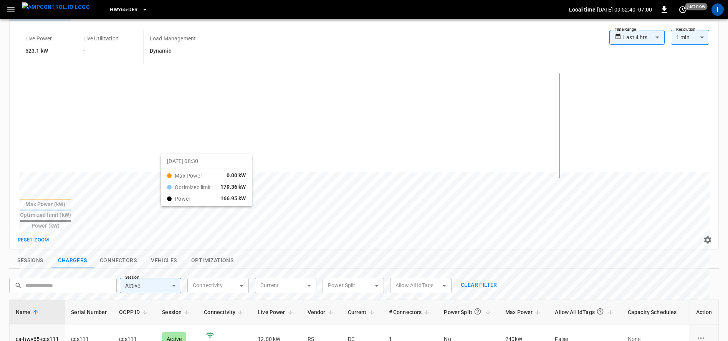
drag, startPoint x: 126, startPoint y: 157, endPoint x: 170, endPoint y: 160, distance: 45.0
click at [40, 234] on button "Reset zoom" at bounding box center [33, 240] width 35 height 12
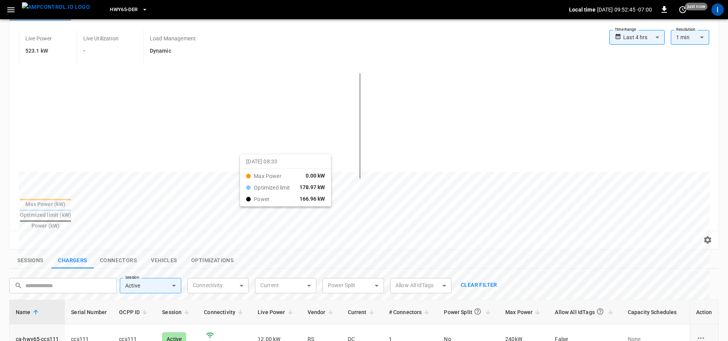
drag, startPoint x: 222, startPoint y: 159, endPoint x: 257, endPoint y: 161, distance: 35.4
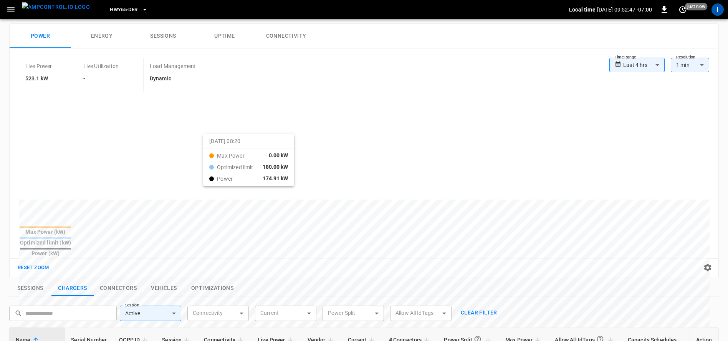
scroll to position [0, 0]
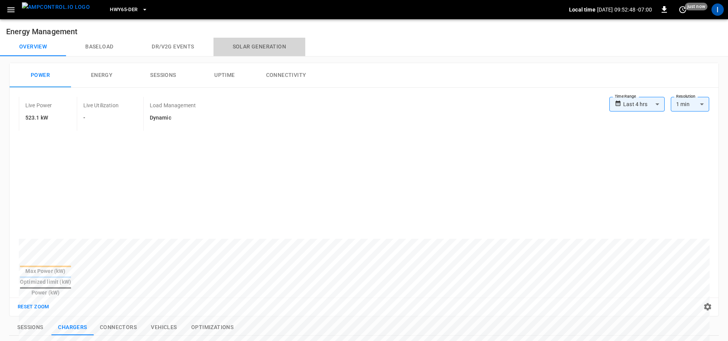
click at [267, 49] on button "Solar generation" at bounding box center [259, 47] width 92 height 18
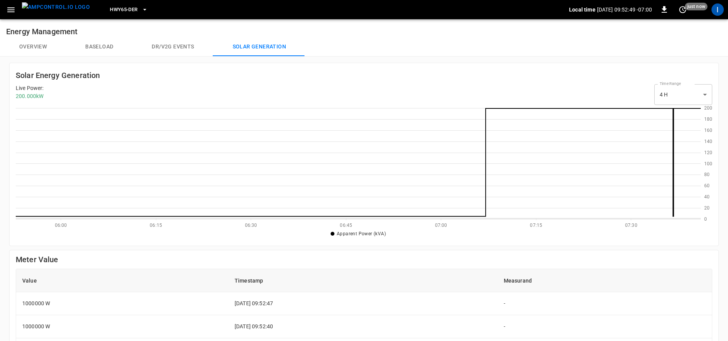
scroll to position [111, 685]
click at [688, 102] on body "HWY65-DER Local time [DATE] 09:52:51 -07:00 0 just now I Energy Management Over…" at bounding box center [364, 268] width 728 height 537
click at [677, 124] on li "24 H" at bounding box center [683, 126] width 58 height 13
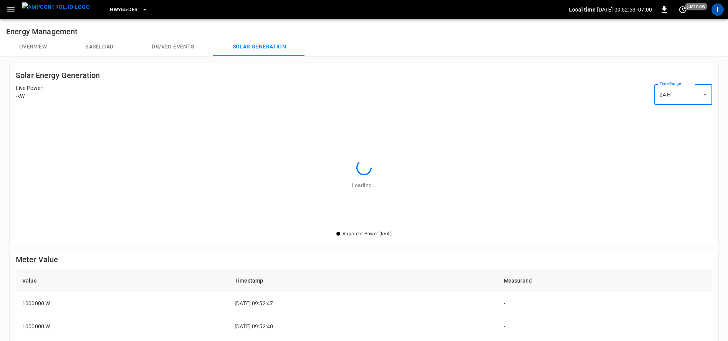
scroll to position [111, 687]
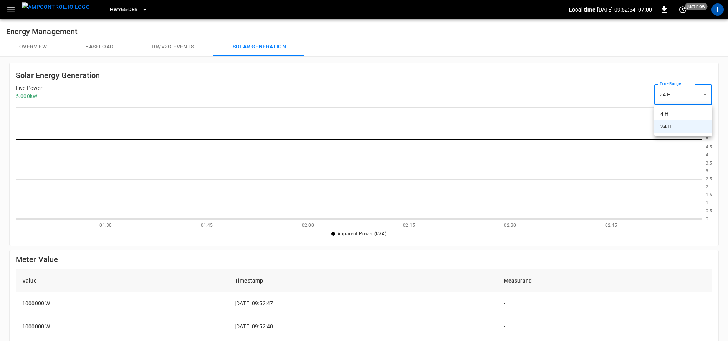
click at [669, 92] on body "HWY65-DER Local time [DATE] 09:52:54 -07:00 0 just now I Energy Management Over…" at bounding box center [364, 268] width 728 height 537
click at [669, 108] on li "4 H" at bounding box center [683, 114] width 58 height 13
type input "**"
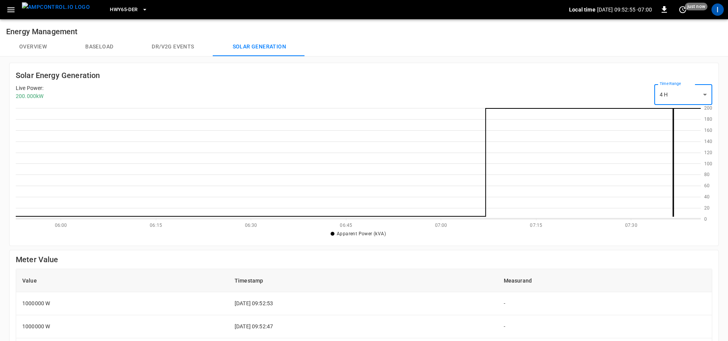
scroll to position [111, 685]
drag, startPoint x: 560, startPoint y: 162, endPoint x: 351, endPoint y: 163, distance: 208.9
click at [350, 163] on icon at bounding box center [358, 163] width 685 height 112
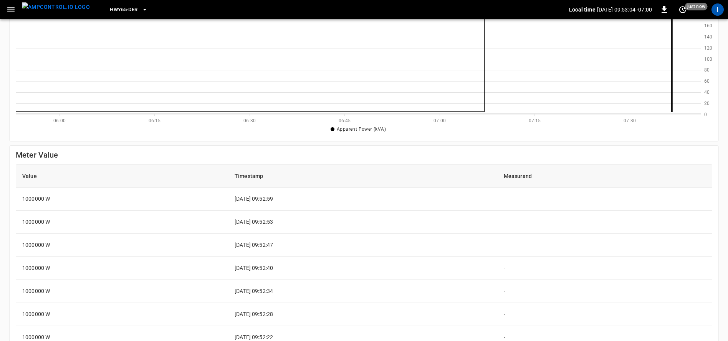
scroll to position [0, 0]
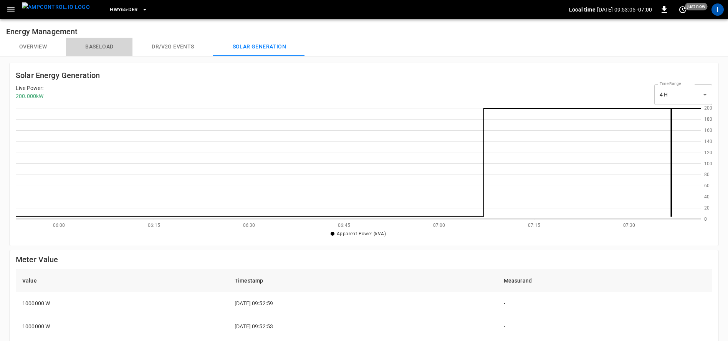
click at [98, 41] on button "Baseload" at bounding box center [99, 47] width 66 height 18
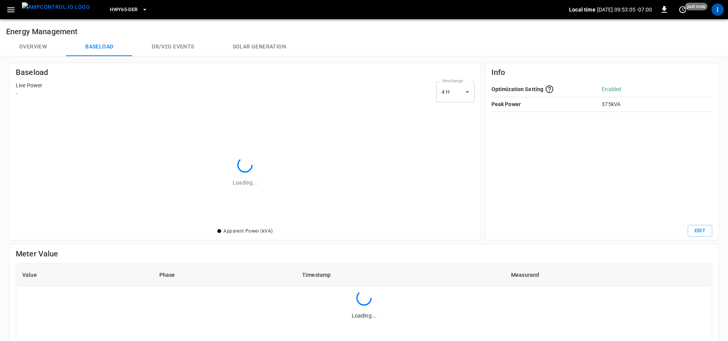
scroll to position [111, 448]
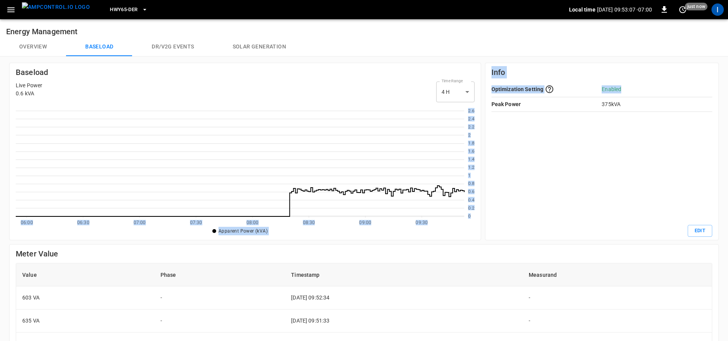
drag, startPoint x: 269, startPoint y: 187, endPoint x: 529, endPoint y: 210, distance: 261.4
click at [529, 210] on div "Baseload Live Power 0.6 kVA Time Range 4 H ** select-time-range 0 0.2 0.4 0.6 0…" at bounding box center [362, 293] width 732 height 480
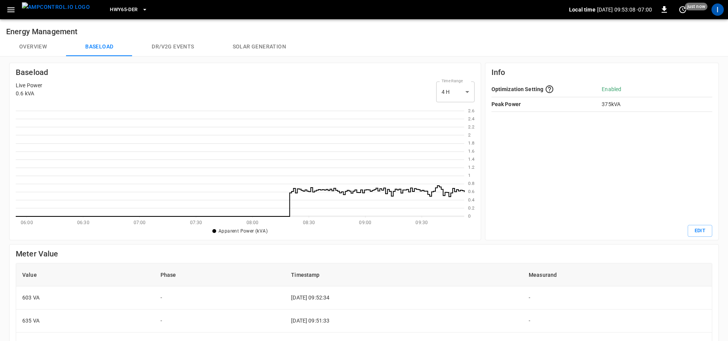
click at [558, 220] on div "Optimization Setting Enabled Peak Power 375 kVA" at bounding box center [601, 152] width 221 height 143
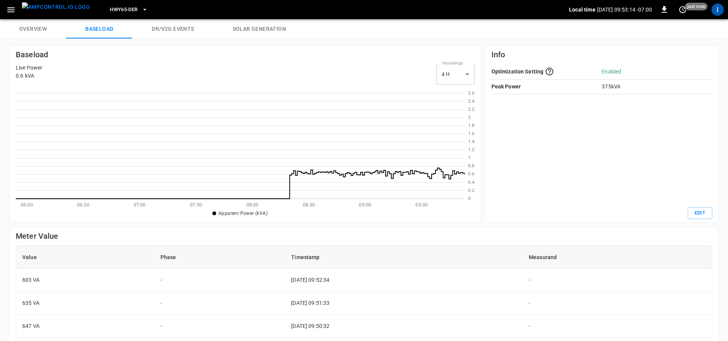
scroll to position [0, 0]
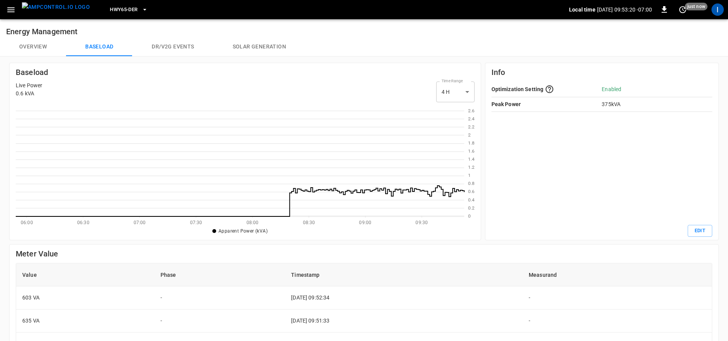
click at [43, 52] on button "Overview" at bounding box center [33, 47] width 66 height 18
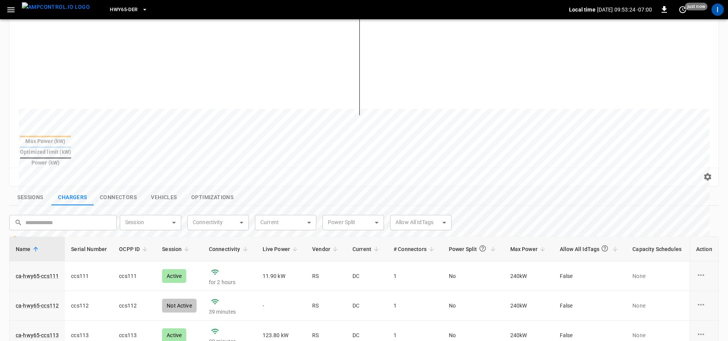
scroll to position [141, 0]
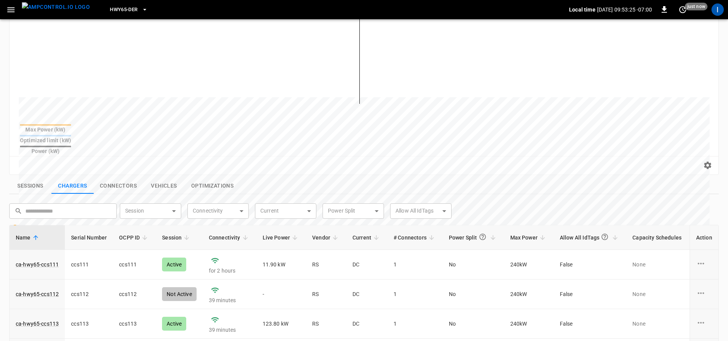
click at [27, 178] on button "Sessions" at bounding box center [30, 186] width 42 height 16
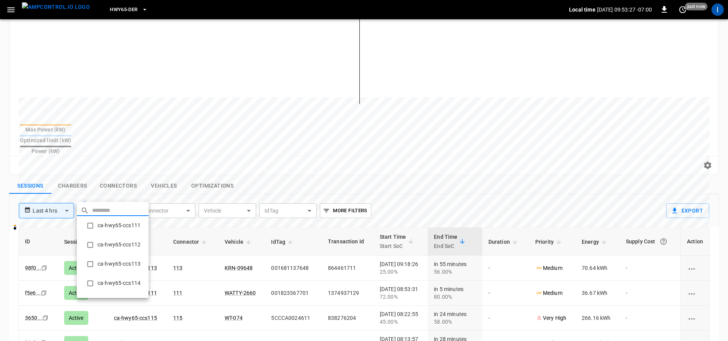
click at [119, 197] on body "**********" at bounding box center [364, 176] width 728 height 634
click at [163, 194] on div at bounding box center [364, 170] width 728 height 341
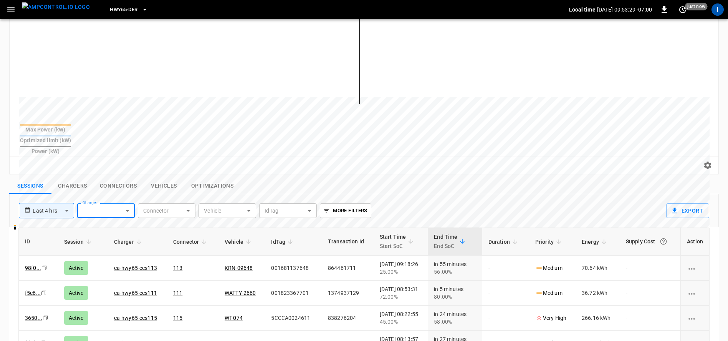
click at [329, 203] on button "More Filters" at bounding box center [345, 210] width 51 height 15
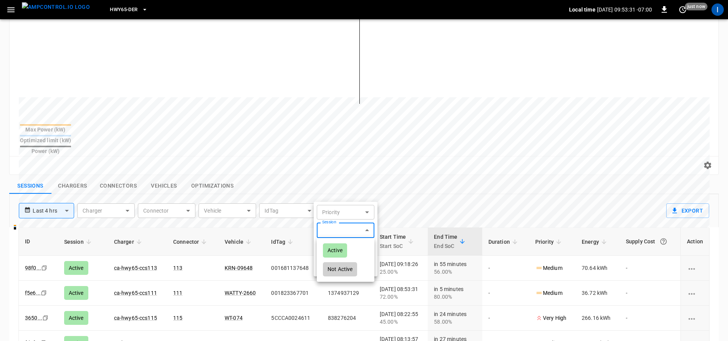
click at [343, 232] on body "**********" at bounding box center [364, 176] width 728 height 634
click at [339, 247] on div "Active" at bounding box center [335, 250] width 24 height 14
type input "******"
click at [439, 161] on div at bounding box center [364, 170] width 728 height 341
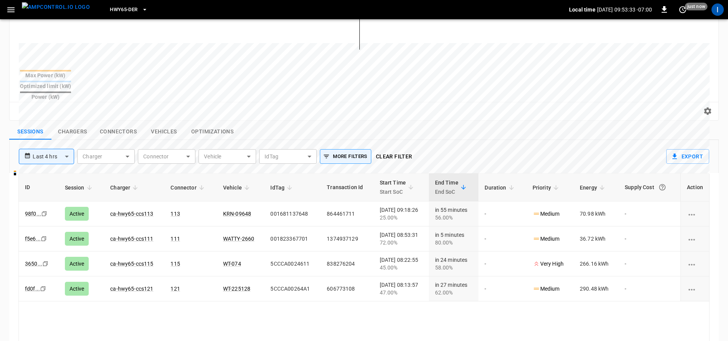
scroll to position [199, 0]
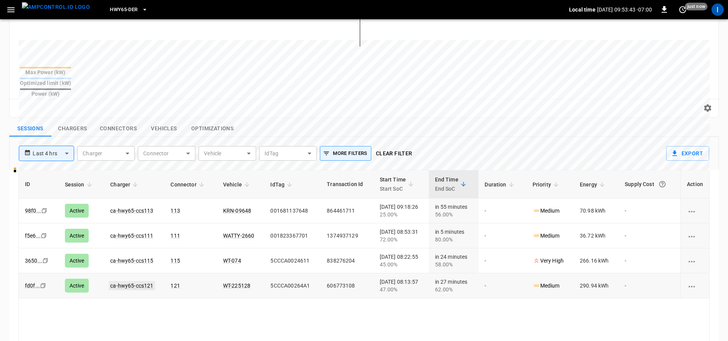
click at [136, 281] on link "ca-hwy65-ccs121" at bounding box center [132, 285] width 46 height 9
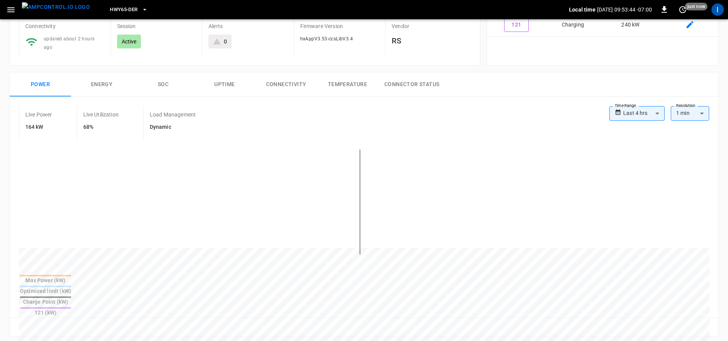
scroll to position [118, 0]
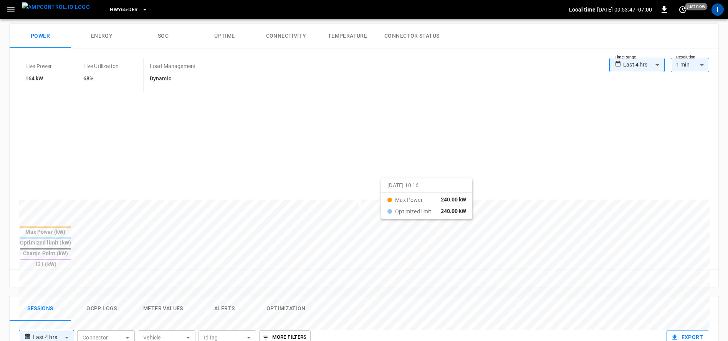
drag, startPoint x: 165, startPoint y: 176, endPoint x: 391, endPoint y: 182, distance: 226.2
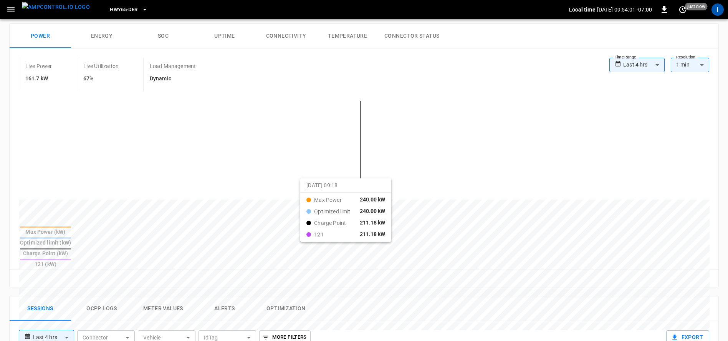
drag, startPoint x: 200, startPoint y: 169, endPoint x: 310, endPoint y: 182, distance: 111.0
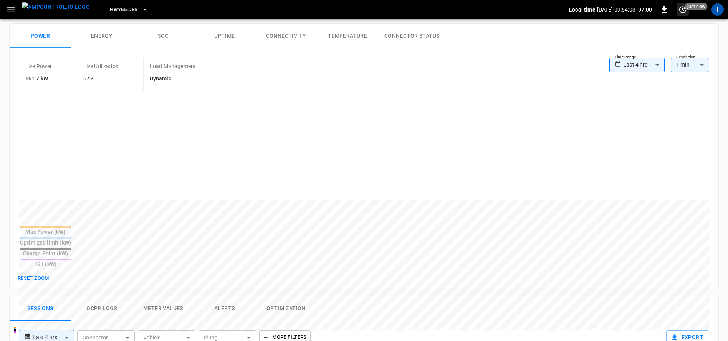
click at [683, 11] on icon "set refresh interval" at bounding box center [682, 9] width 9 height 9
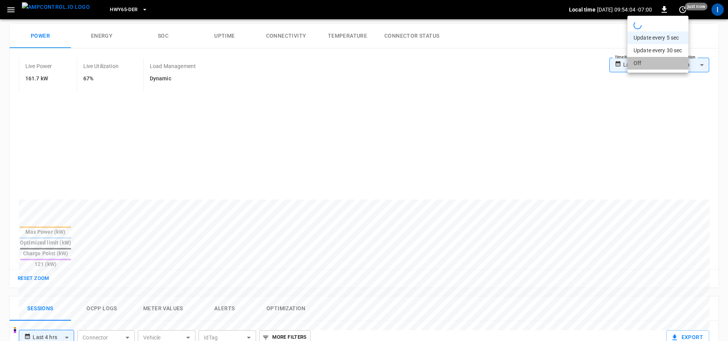
click at [641, 61] on li "Off" at bounding box center [657, 63] width 61 height 13
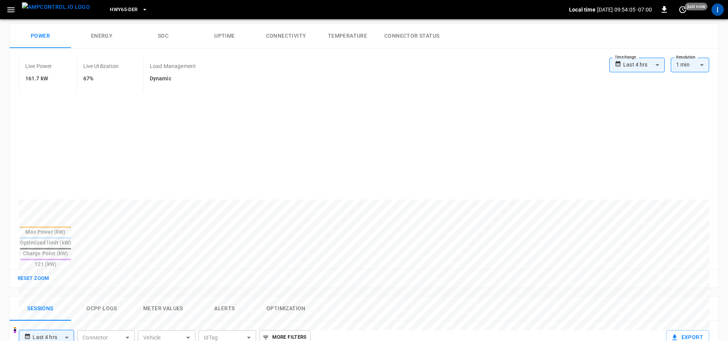
click at [370, 78] on div "Live Power 161.7 kW Live Utilization 67% Load Management Dynamic" at bounding box center [314, 75] width 591 height 34
click at [27, 272] on button "Reset zoom" at bounding box center [33, 278] width 35 height 12
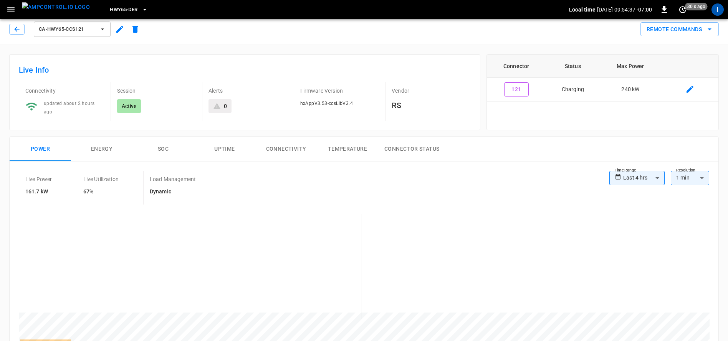
scroll to position [35, 0]
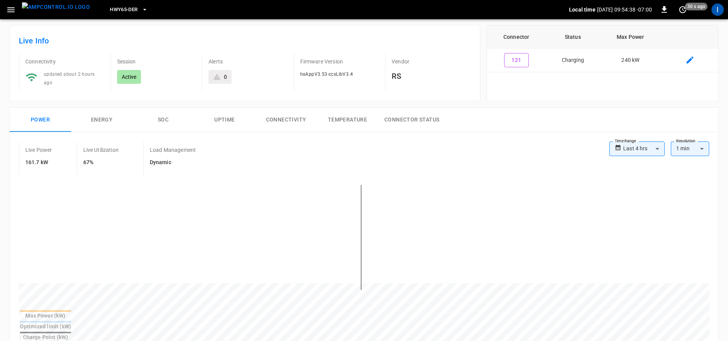
click at [162, 112] on button "SOC" at bounding box center [162, 120] width 61 height 25
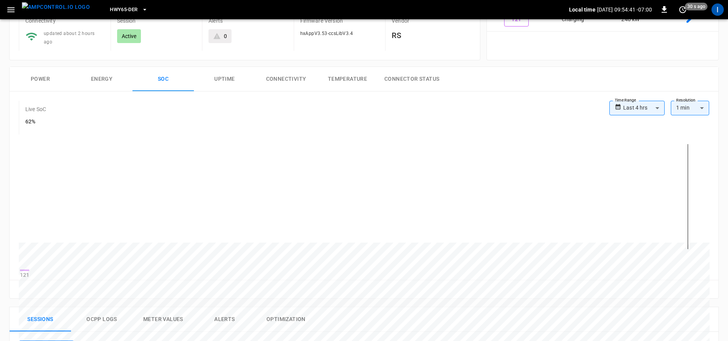
scroll to position [0, 0]
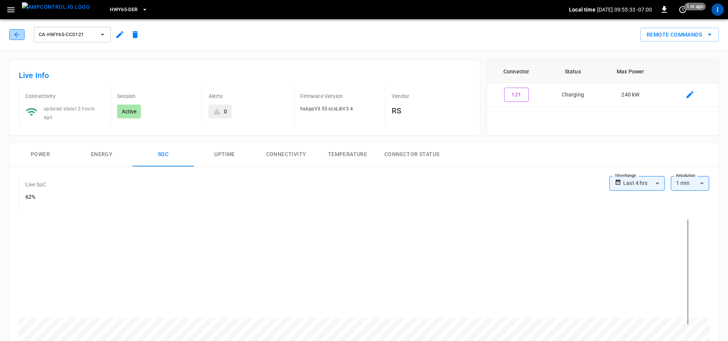
click at [14, 31] on icon "button" at bounding box center [17, 35] width 8 height 8
